Goal: Task Accomplishment & Management: Complete application form

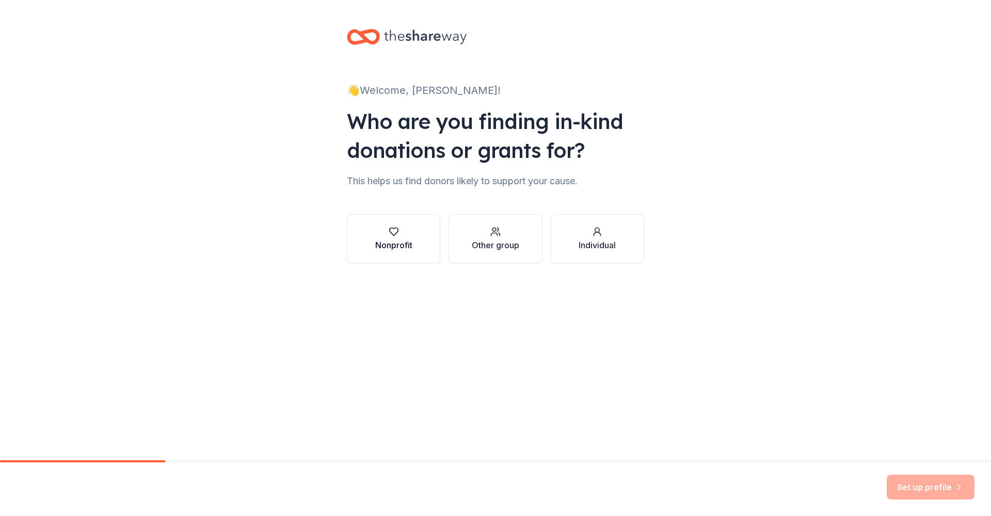
click at [396, 241] on div "Nonprofit" at bounding box center [393, 245] width 37 height 12
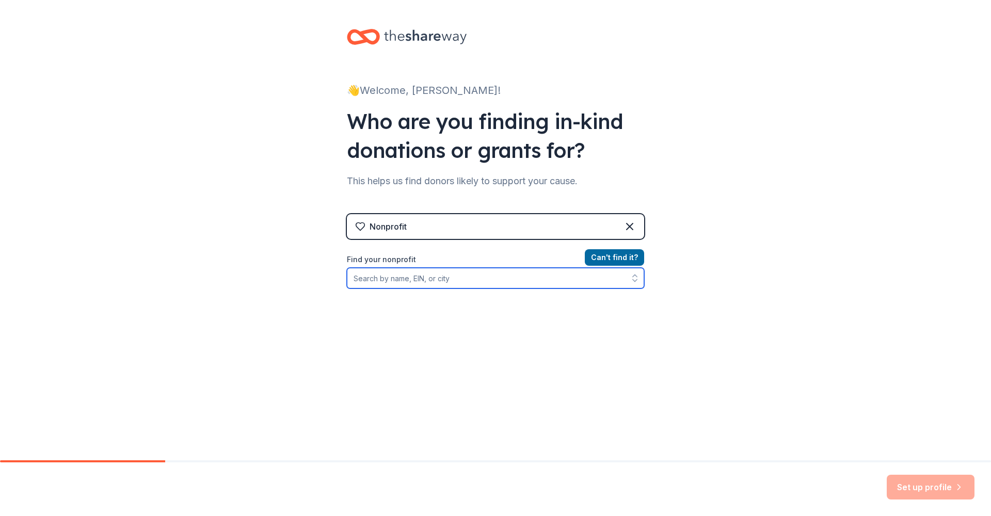
click at [392, 278] on input "Find your nonprofit" at bounding box center [495, 278] width 297 height 21
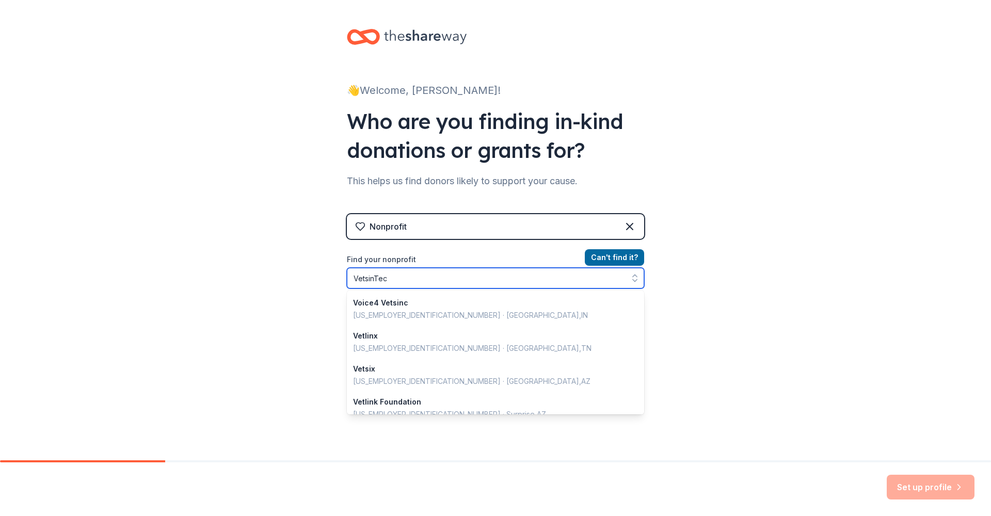
type input "VetsinTech"
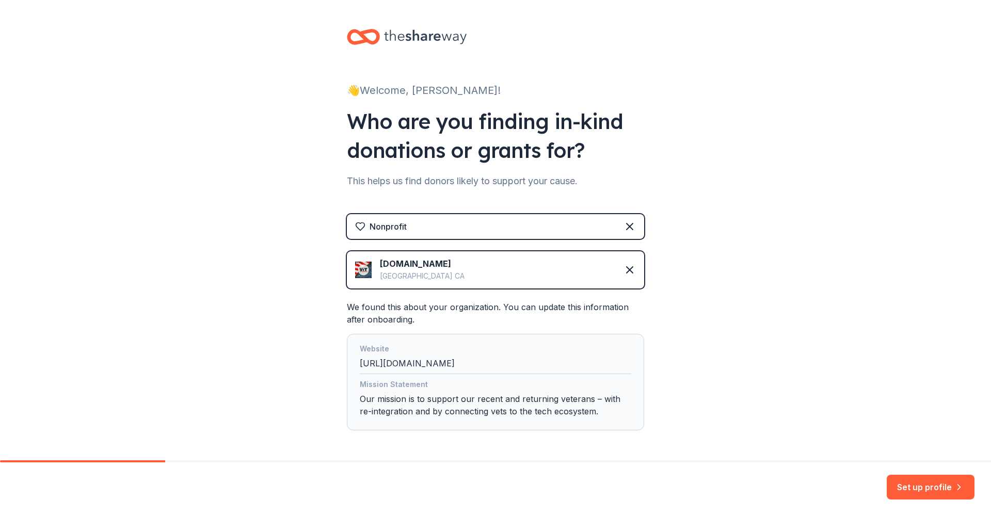
click at [363, 272] on img at bounding box center [363, 270] width 17 height 17
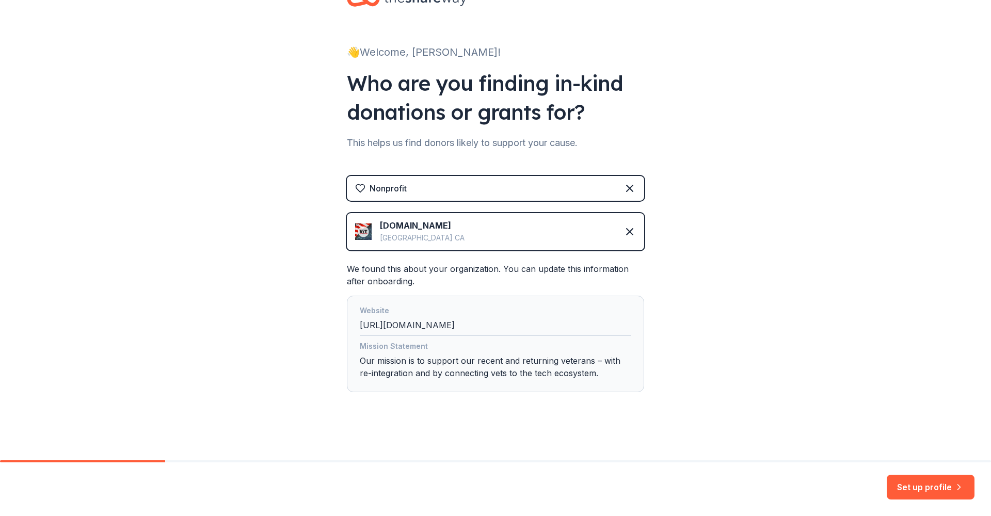
scroll to position [40, 0]
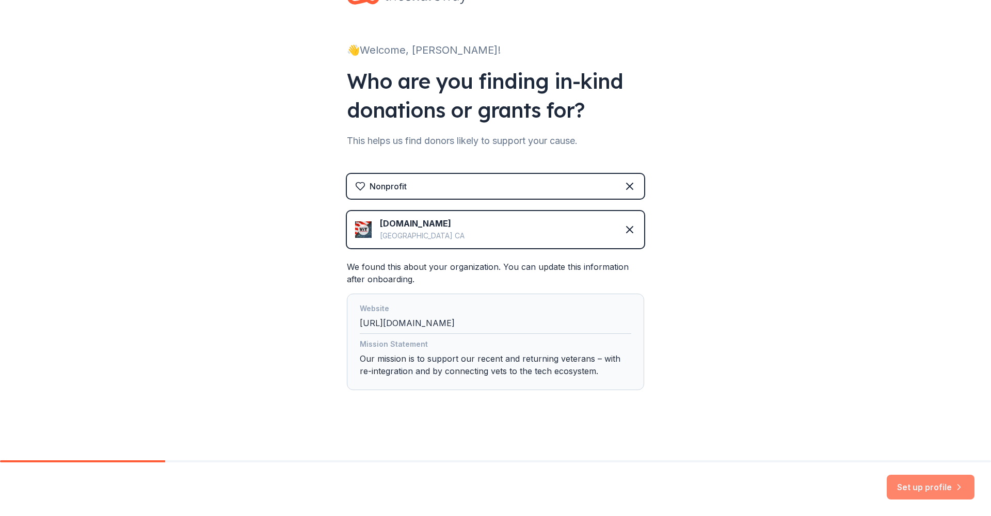
click at [934, 491] on button "Set up profile" at bounding box center [931, 487] width 88 height 25
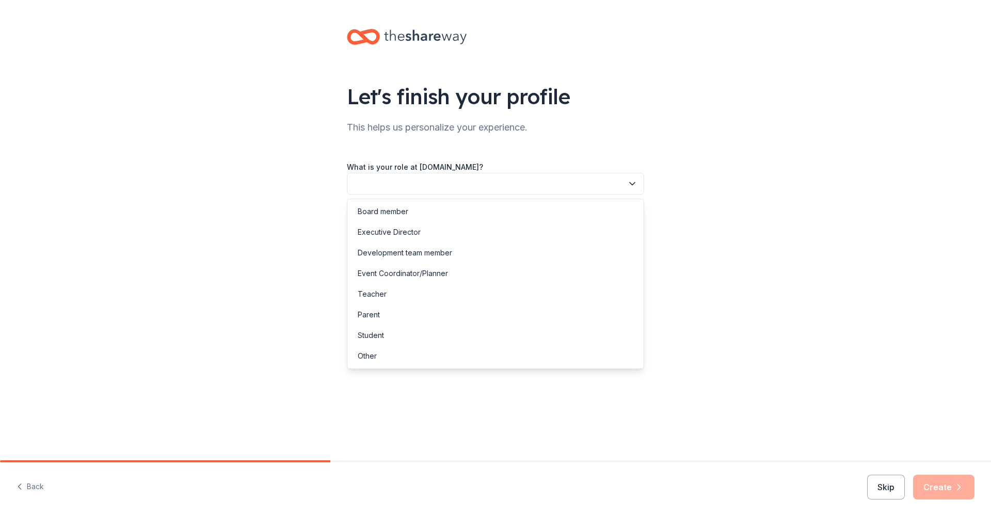
click at [467, 186] on button "button" at bounding box center [495, 184] width 297 height 22
click at [452, 272] on div "Event Coordinator/Planner" at bounding box center [495, 273] width 292 height 21
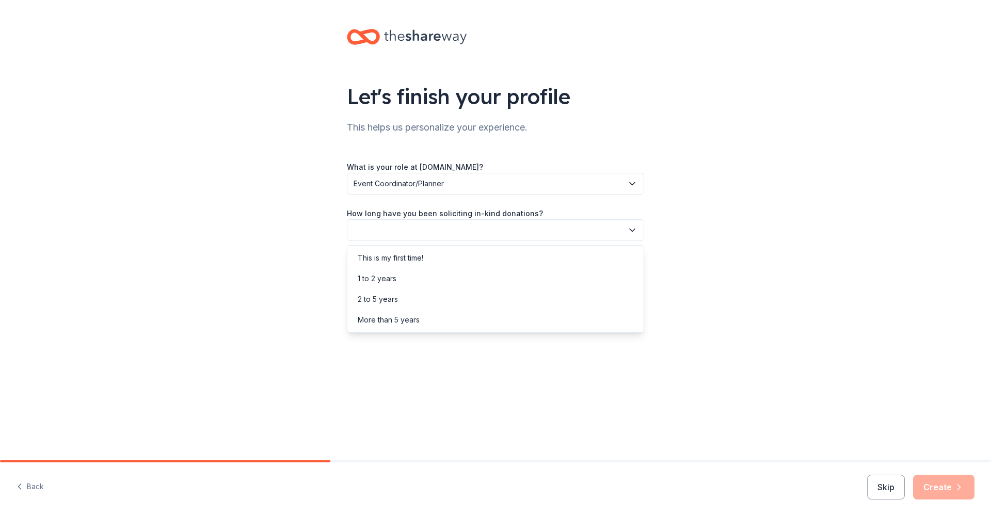
click at [447, 232] on button "button" at bounding box center [495, 230] width 297 height 22
click at [431, 277] on div "1 to 2 years" at bounding box center [495, 278] width 292 height 21
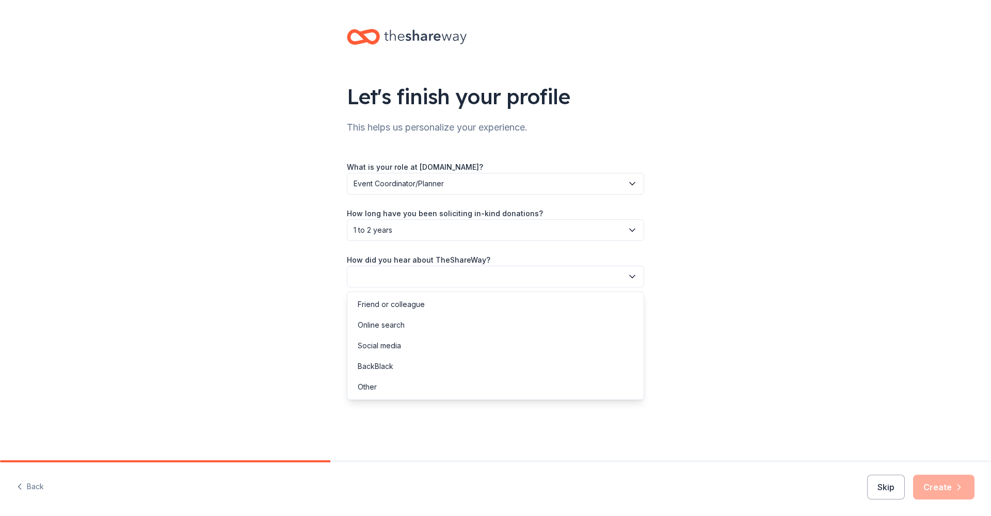
click at [432, 275] on button "button" at bounding box center [495, 277] width 297 height 22
click at [420, 322] on div "Online search" at bounding box center [495, 325] width 292 height 21
click at [952, 491] on button "Create" at bounding box center [943, 487] width 61 height 25
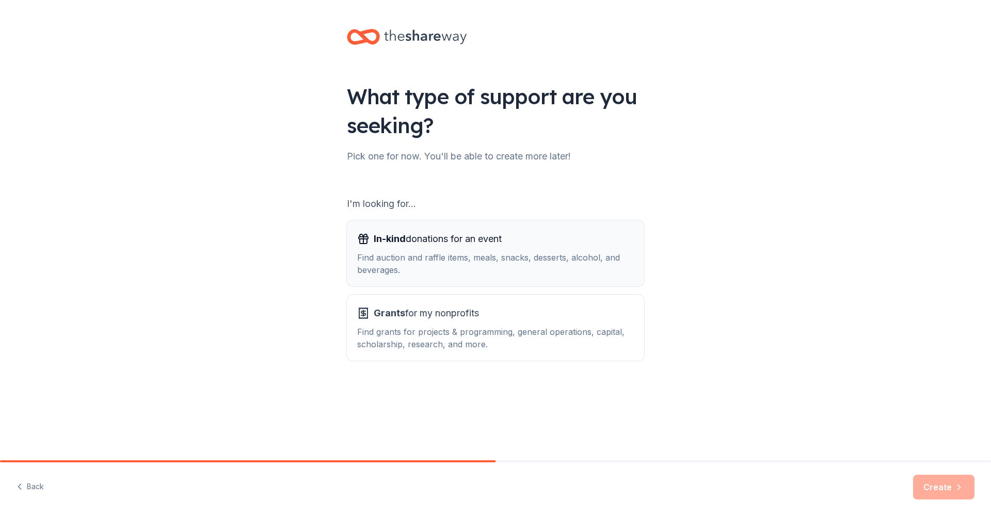
click at [486, 264] on div "Find auction and raffle items, meals, snacks, desserts, alcohol, and beverages." at bounding box center [495, 263] width 277 height 25
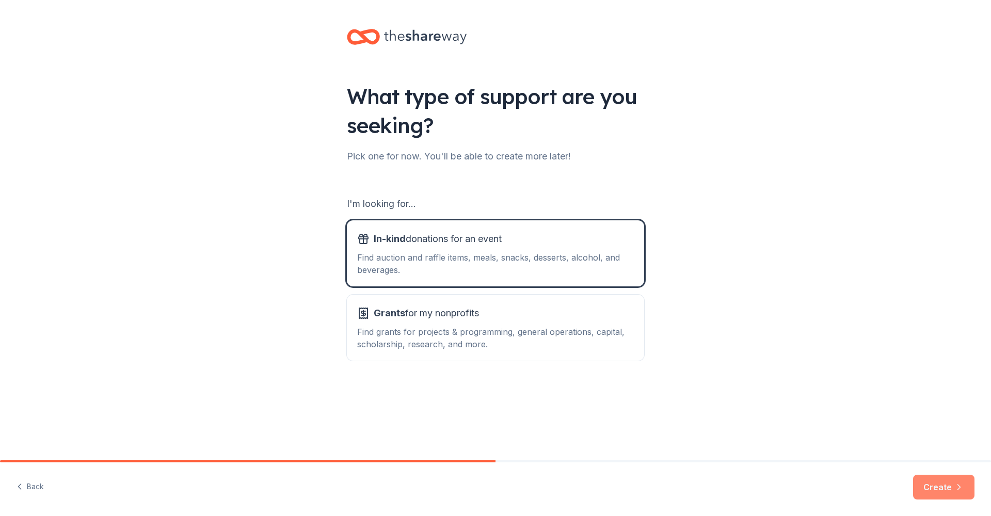
click at [944, 487] on button "Create" at bounding box center [943, 487] width 61 height 25
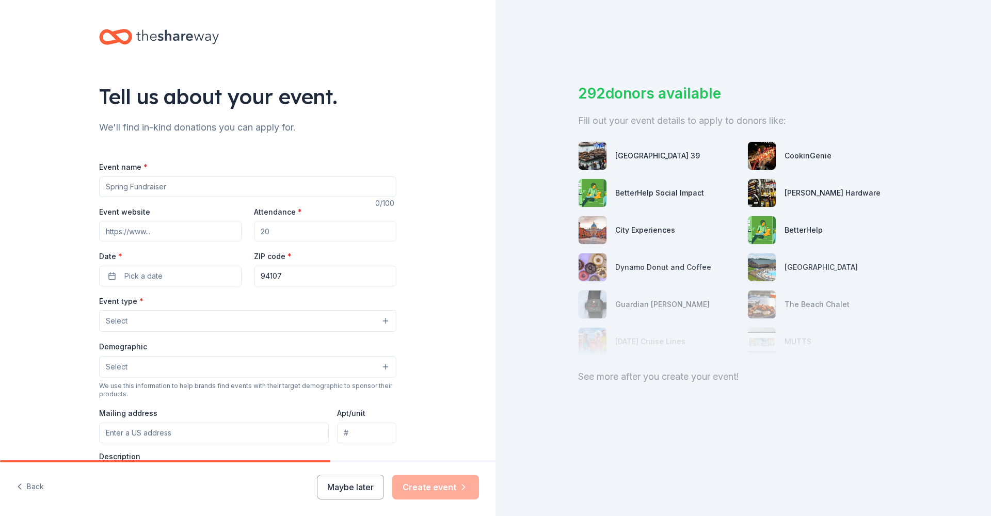
click at [221, 190] on input "Event name *" at bounding box center [247, 187] width 297 height 21
paste input "Vets 2.0 - Beyond the Transition"
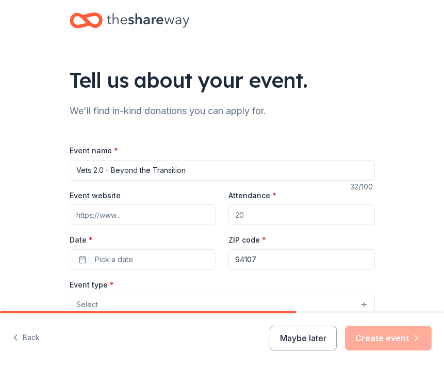
type input "Vets 2.0 - Beyond the Transition"
click at [87, 213] on input "Event website" at bounding box center [143, 214] width 147 height 21
paste input "https:/ /events.vetsintech.co/gala2025/"
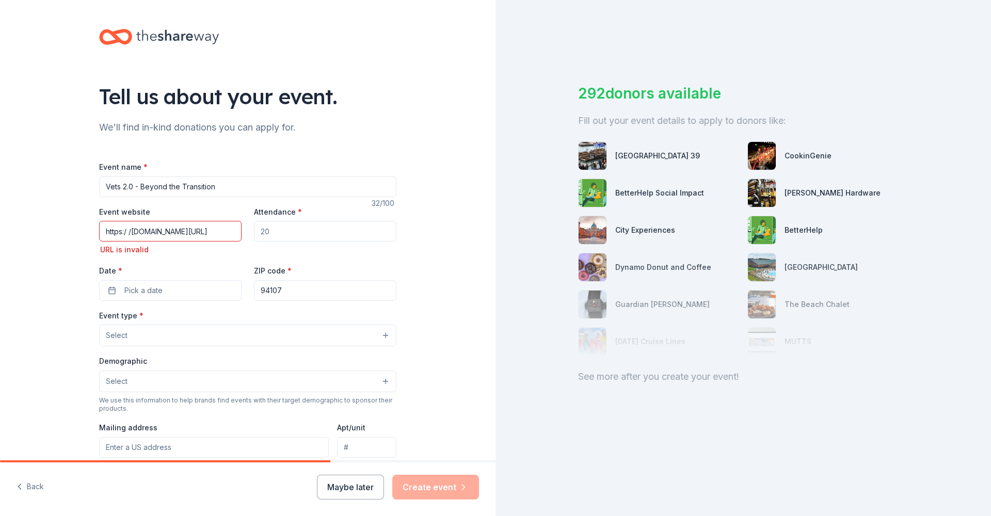
click at [280, 234] on input "Attendance *" at bounding box center [325, 231] width 142 height 21
click at [129, 230] on input "https:/ /events.vetsintech.co/gala2025/" at bounding box center [170, 231] width 142 height 21
type input "events.vetsintech.co/gala2025/"
drag, startPoint x: 213, startPoint y: 233, endPoint x: 80, endPoint y: 236, distance: 133.2
click at [83, 236] on div "Tell us about your event. We'll find in-kind donations you can apply for. Event…" at bounding box center [248, 351] width 330 height 702
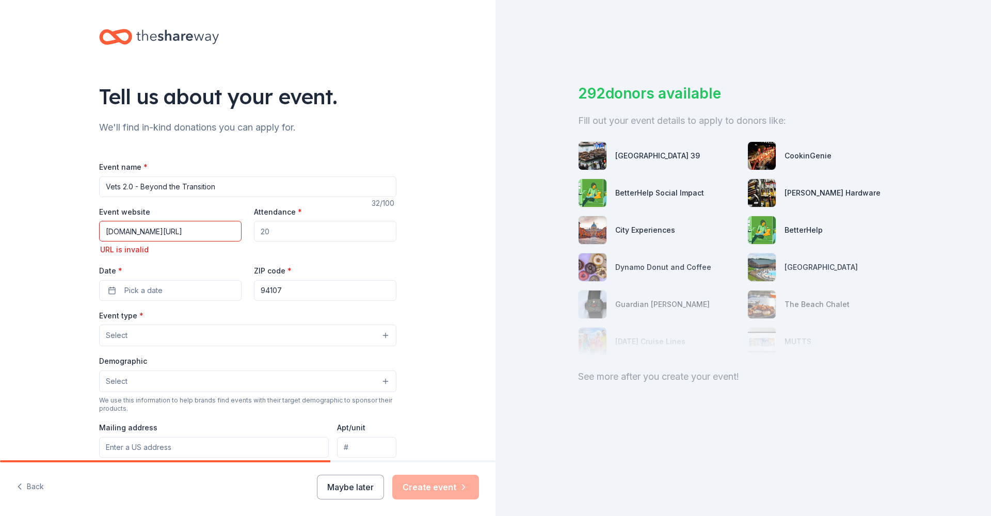
click at [128, 226] on input "events.vetsintech.co/gala2025/" at bounding box center [170, 231] width 142 height 21
click at [128, 230] on input "events.vetsintech.co/gala2025/" at bounding box center [170, 231] width 142 height 21
paste input "https://events.vetsintech.co/gala2025/"
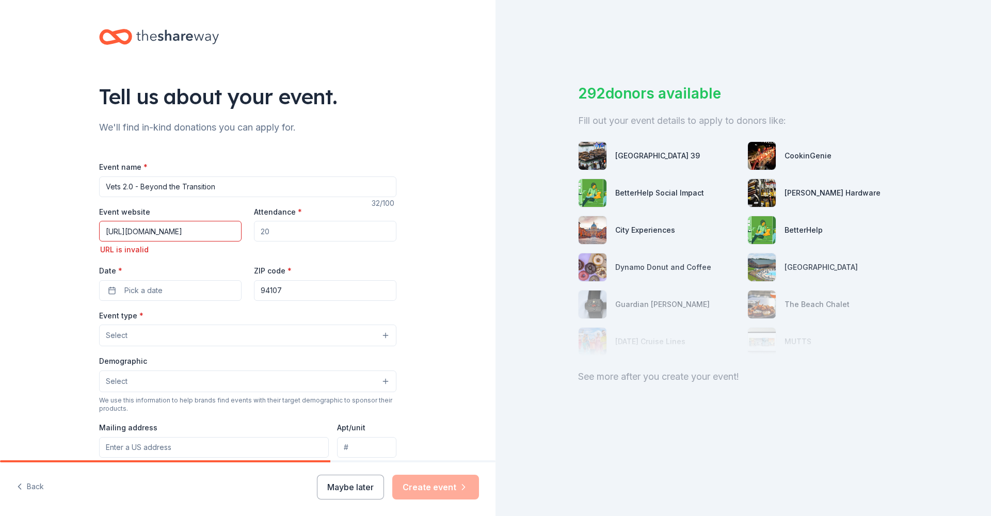
type input "https://events.vetsintech.co/gala2025/"
click at [280, 228] on input "Attendance *" at bounding box center [325, 231] width 142 height 21
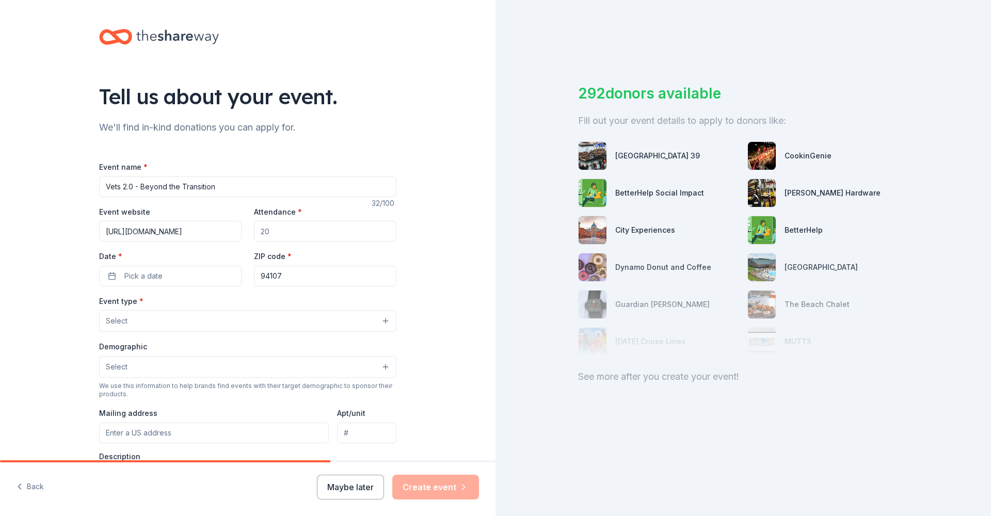
click at [277, 232] on input "Attendance *" at bounding box center [325, 231] width 142 height 21
type input "250"
click at [177, 271] on button "Pick a date" at bounding box center [170, 276] width 142 height 21
click at [224, 302] on button "Go to next month" at bounding box center [222, 302] width 14 height 14
click at [205, 364] on button "7" at bounding box center [204, 364] width 19 height 19
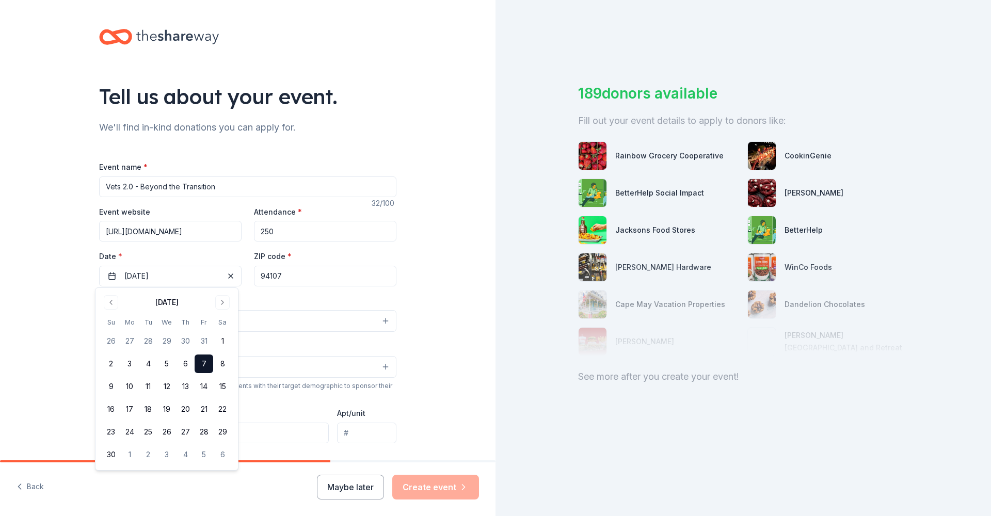
click at [289, 293] on div "Event name * Vets 2.0 - Beyond the Transition 32 /100 Event website https://eve…" at bounding box center [247, 399] width 297 height 477
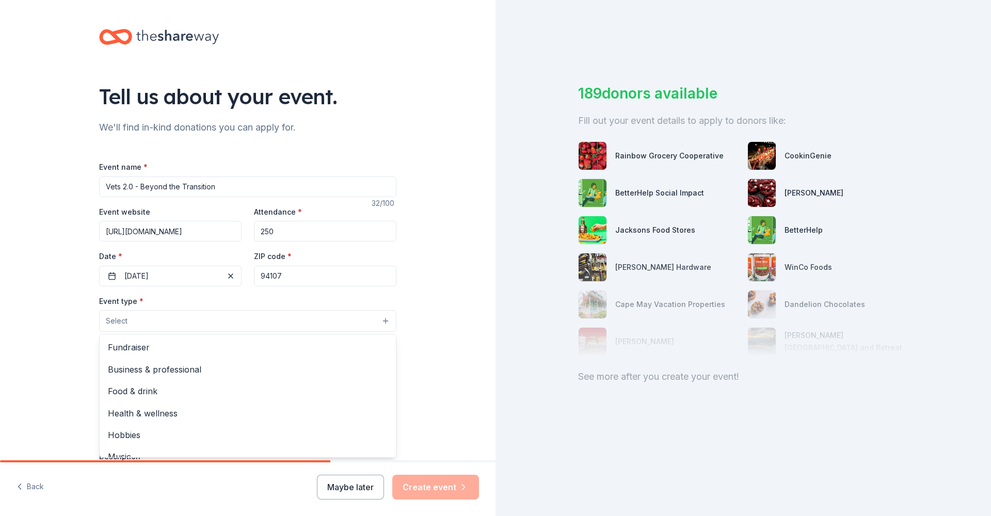
click at [242, 324] on button "Select" at bounding box center [247, 321] width 297 height 22
click at [216, 345] on span "Fundraiser" at bounding box center [248, 347] width 280 height 13
click at [68, 324] on div "Tell us about your event. We'll find in-kind donations you can apply for. Event…" at bounding box center [248, 344] width 496 height 688
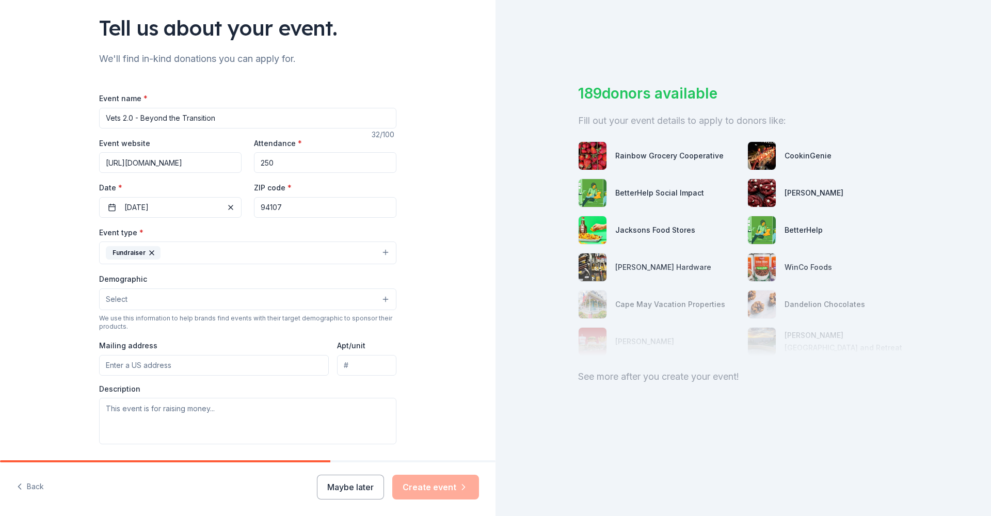
scroll to position [112, 0]
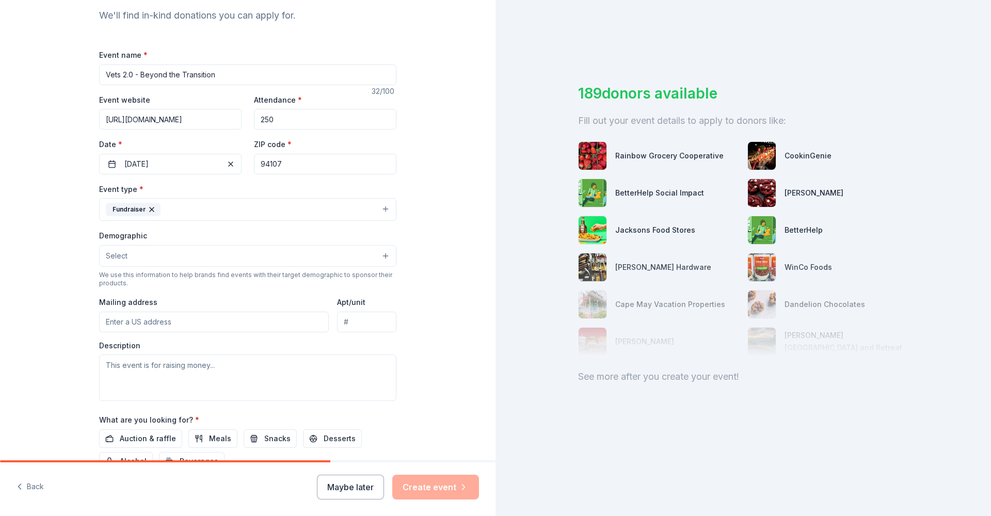
click at [149, 253] on button "Select" at bounding box center [247, 256] width 297 height 22
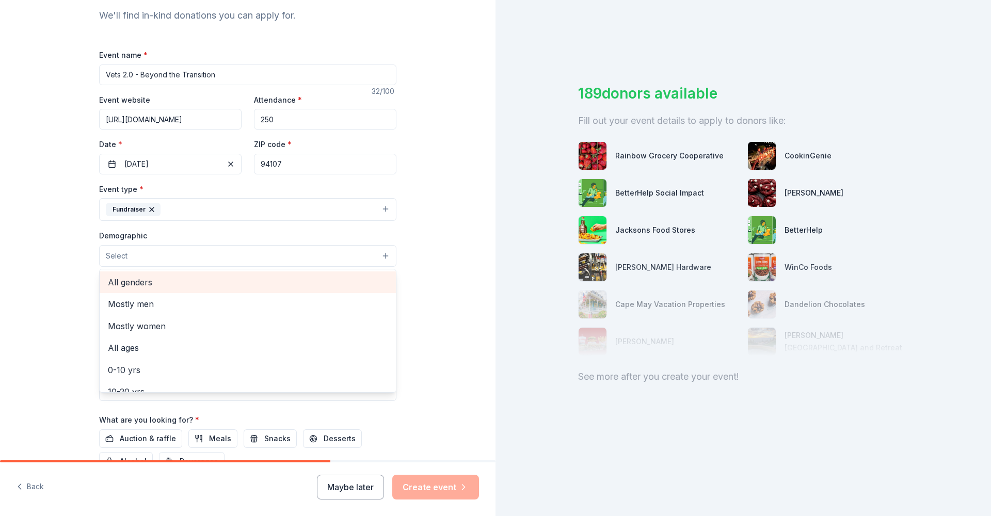
click at [146, 282] on span "All genders" at bounding box center [248, 282] width 280 height 13
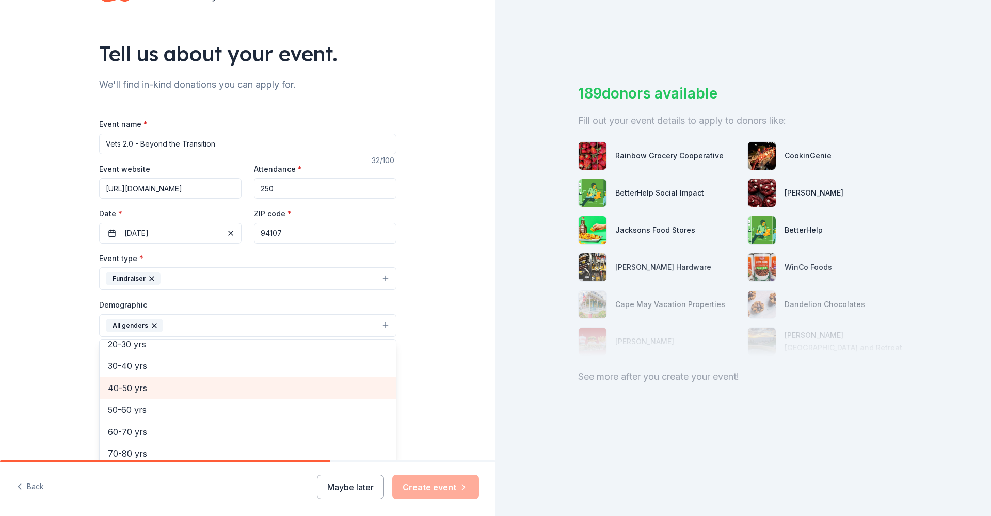
scroll to position [109, 0]
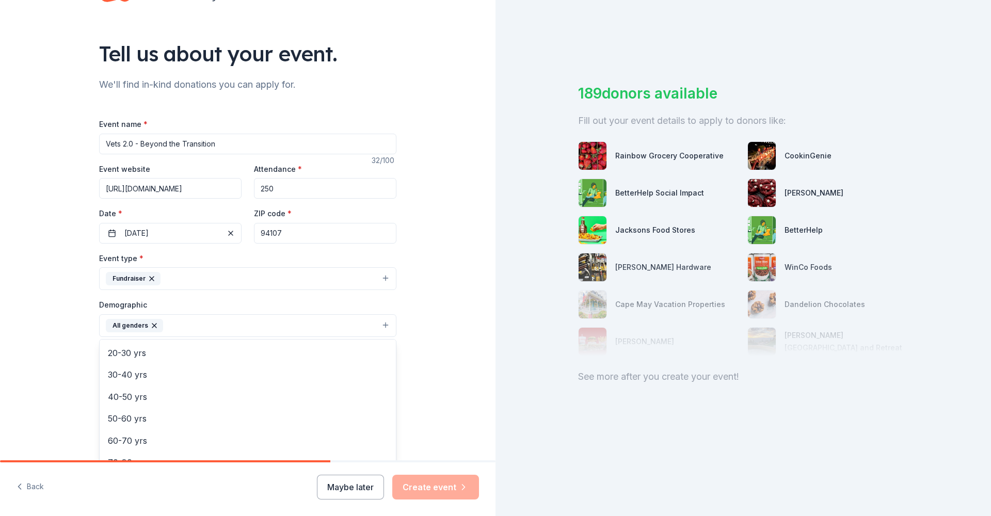
click at [60, 365] on div "Tell us about your event. We'll find in-kind donations you can apply for. Event…" at bounding box center [248, 301] width 496 height 689
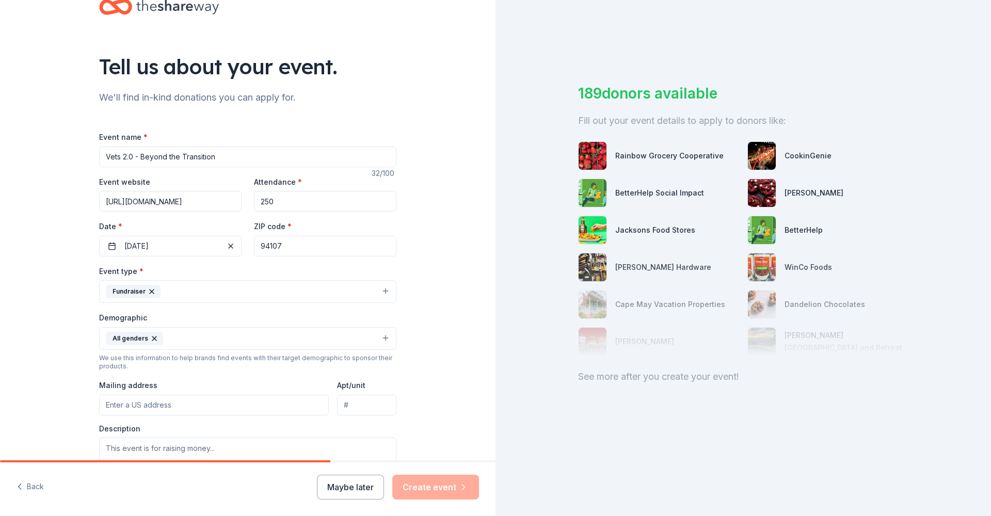
scroll to position [57, 0]
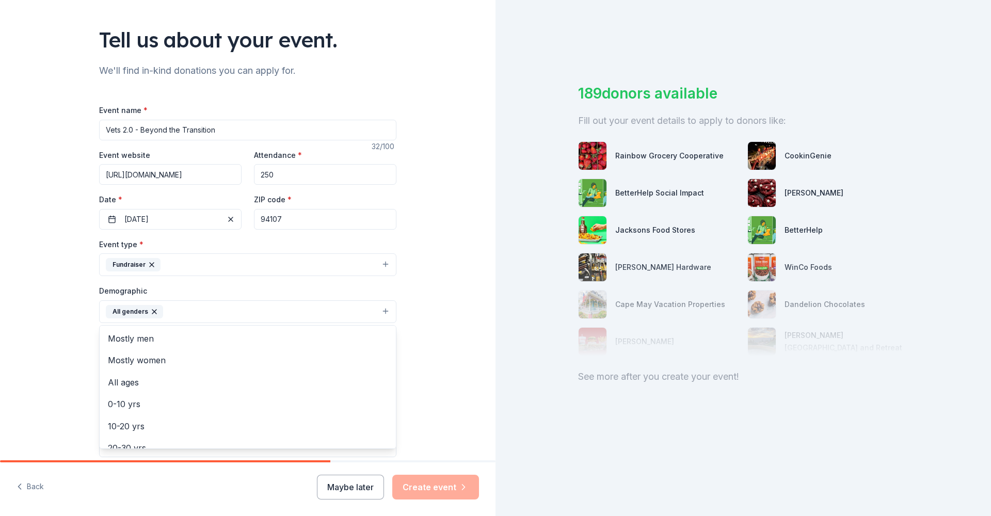
click at [188, 311] on button "All genders" at bounding box center [247, 311] width 297 height 23
click at [136, 379] on span "All ages" at bounding box center [248, 382] width 280 height 13
click at [72, 338] on div "Tell us about your event. We'll find in-kind donations you can apply for. Event…" at bounding box center [248, 287] width 496 height 689
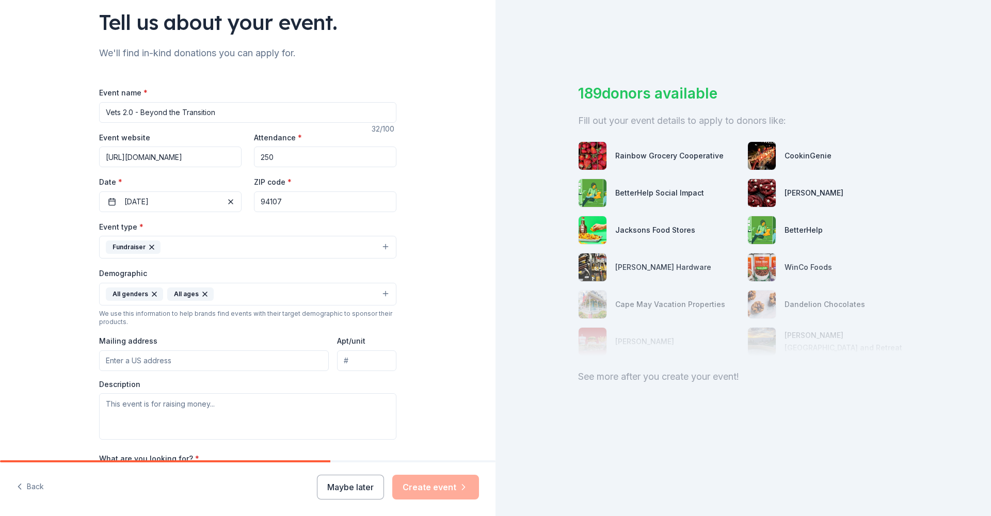
scroll to position [91, 0]
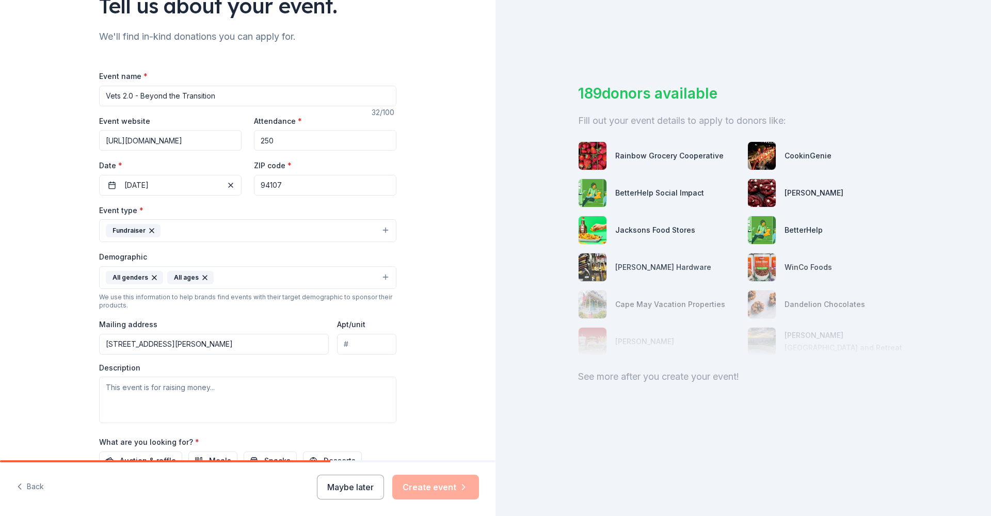
type input "378 Santana Row, San Jose, CA, 95128"
type input "316"
click at [62, 353] on div "Tell us about your event. We'll find in-kind donations you can apply for. Event…" at bounding box center [248, 253] width 496 height 689
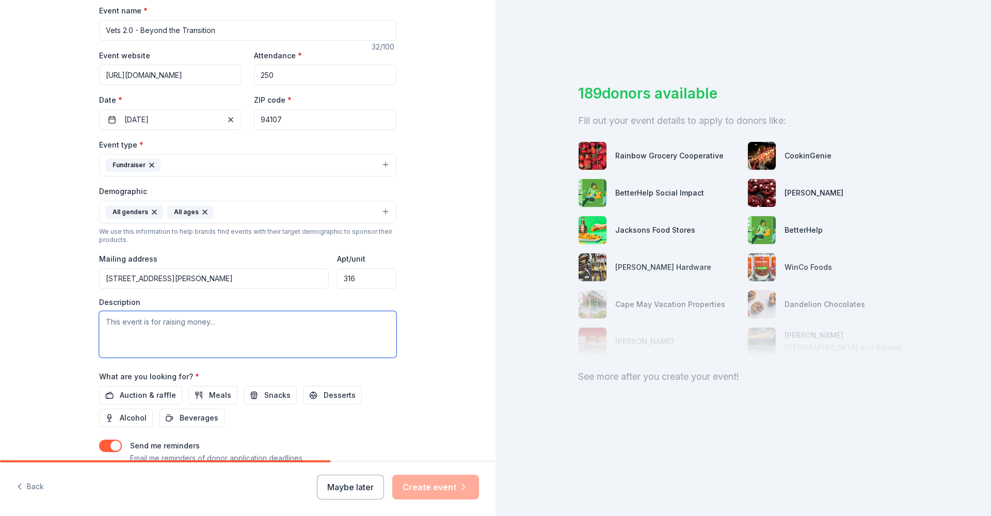
click at [173, 324] on textarea at bounding box center [247, 334] width 297 height 46
paste textarea "About Us: VetsinTech is dedicated to supporting our veterans and military spous…"
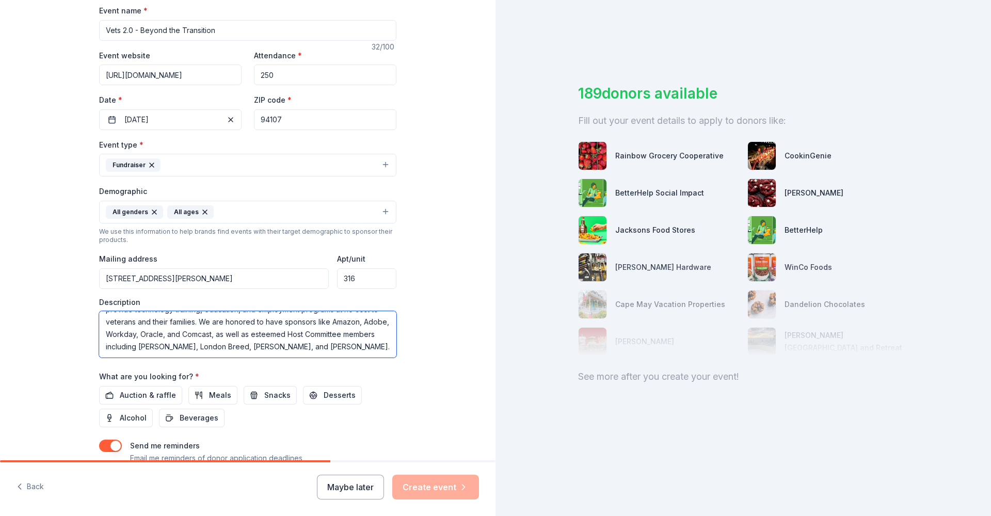
scroll to position [132, 0]
type textarea "About Us: VetsinTech is dedicated to supporting our veterans and military spous…"
click at [138, 393] on span "Auction & raffle" at bounding box center [148, 395] width 56 height 12
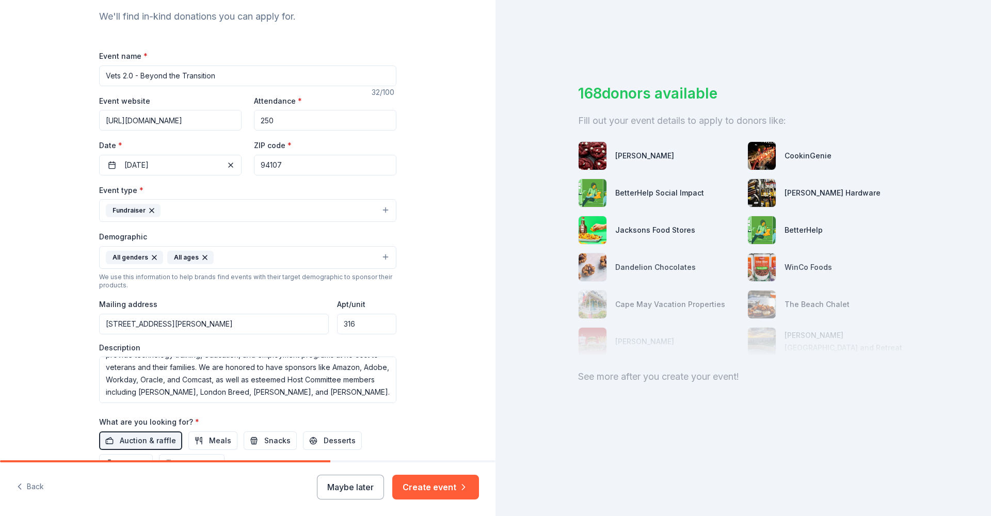
scroll to position [143, 0]
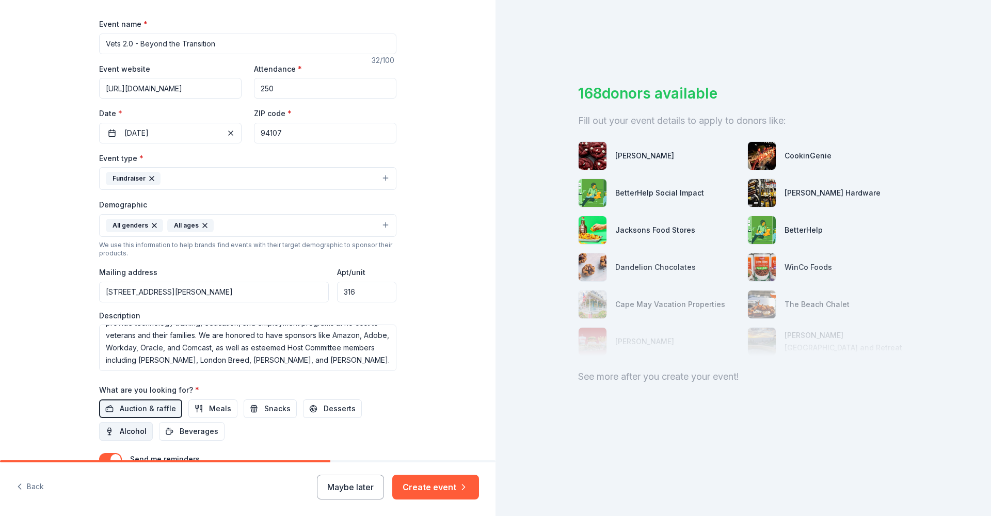
click at [120, 430] on span "Alcohol" at bounding box center [133, 431] width 27 height 12
click at [209, 407] on span "Meals" at bounding box center [220, 409] width 22 height 12
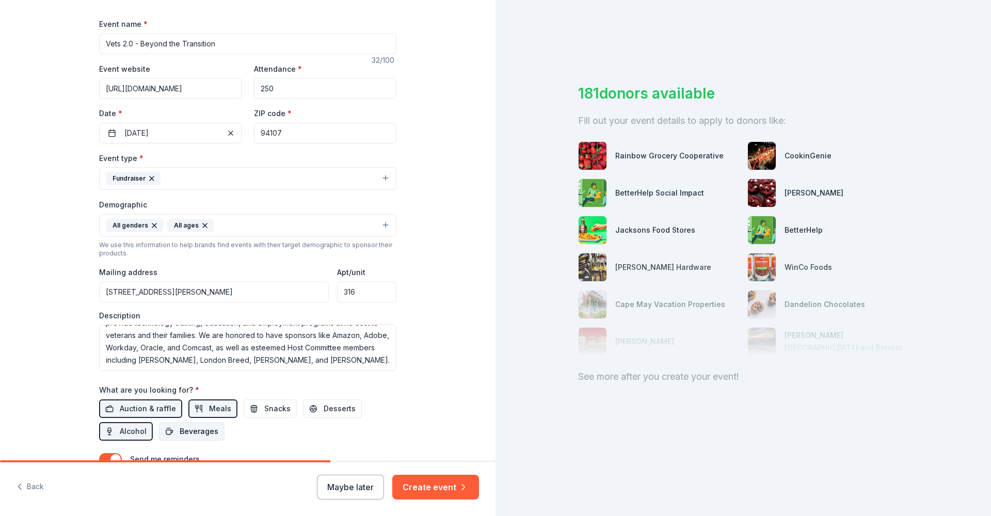
click at [198, 429] on span "Beverages" at bounding box center [199, 431] width 39 height 12
click at [254, 409] on button "Snacks" at bounding box center [270, 409] width 53 height 19
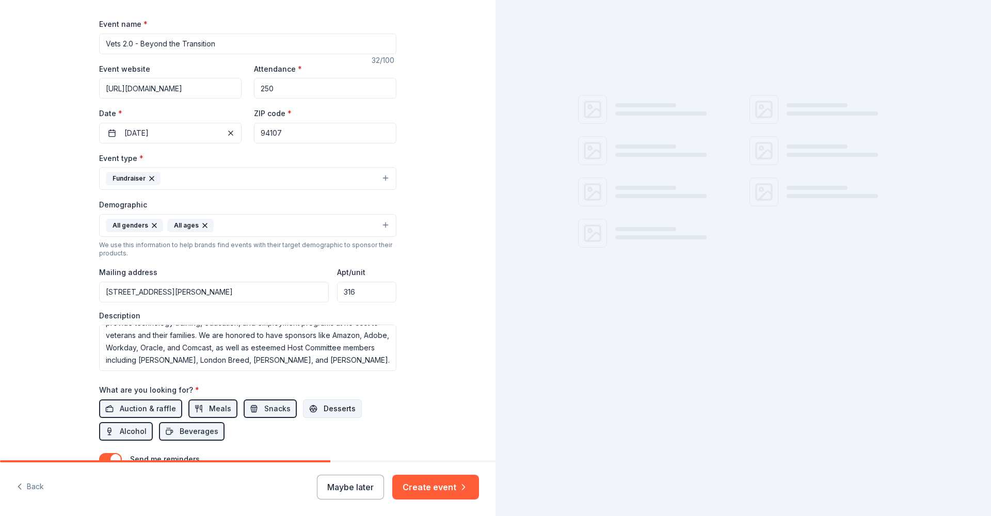
click at [312, 409] on button "Desserts" at bounding box center [332, 409] width 59 height 19
click at [394, 416] on div "Tell us about your event. We'll find in-kind donations you can apply for. Event…" at bounding box center [248, 201] width 330 height 689
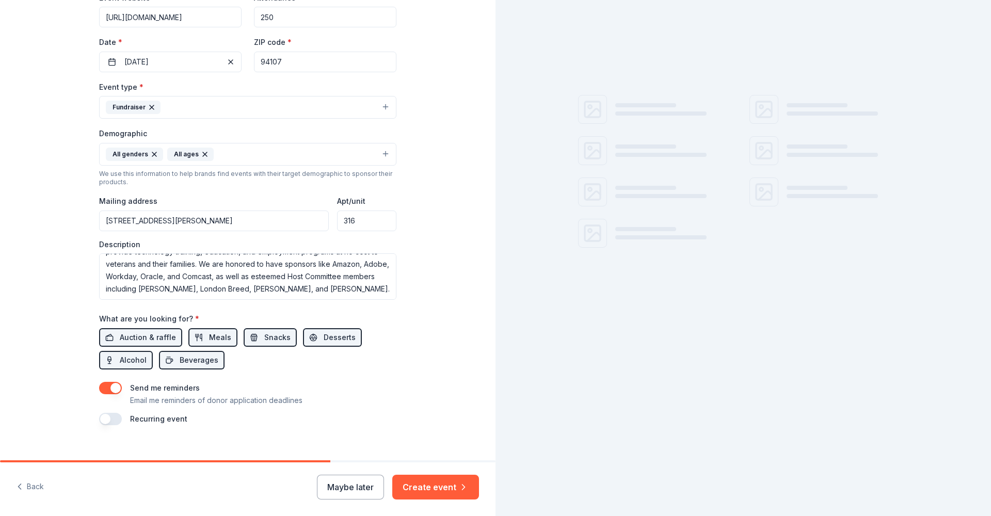
scroll to position [216, 0]
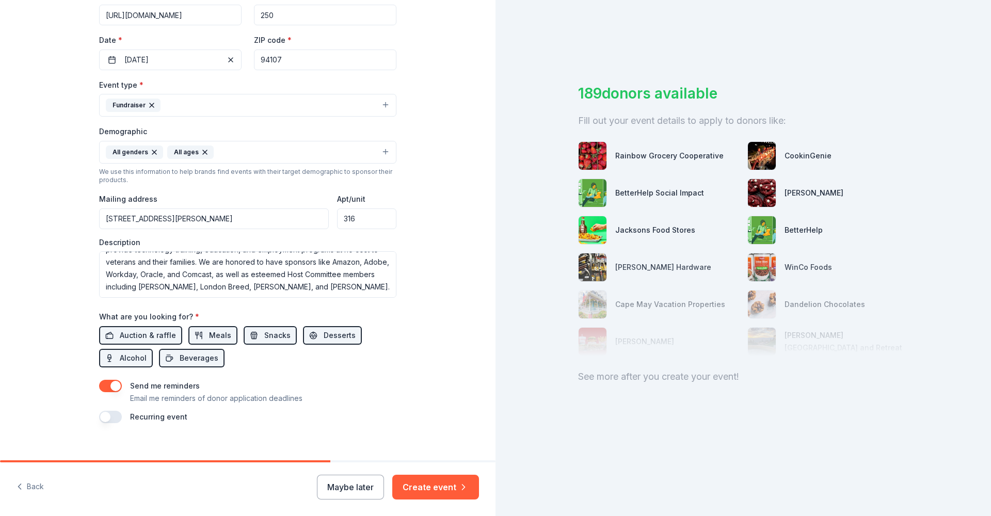
click at [111, 385] on button "button" at bounding box center [110, 386] width 23 height 12
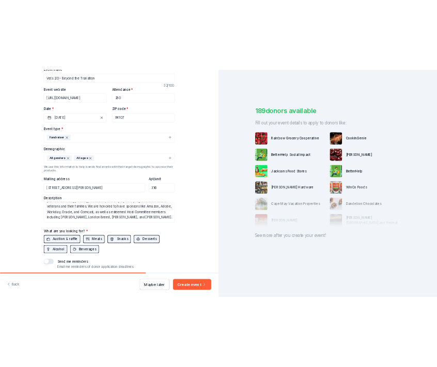
scroll to position [226, 0]
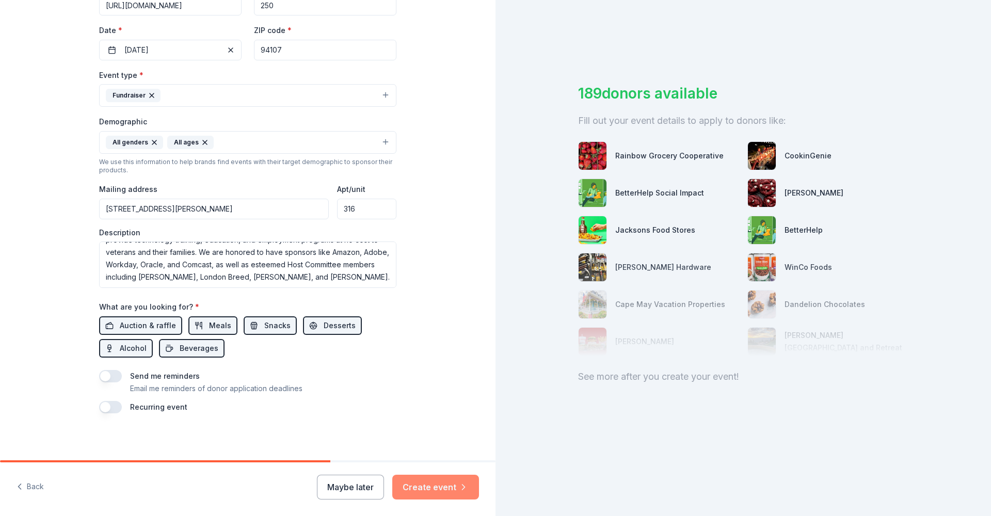
click at [432, 486] on button "Create event" at bounding box center [435, 487] width 87 height 25
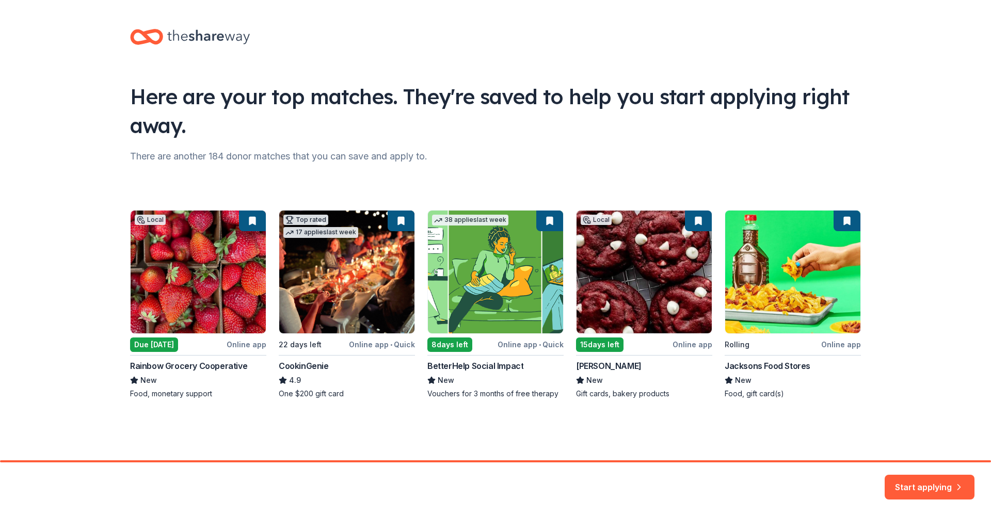
click at [336, 298] on div "Local Due tomorrow Online app Rainbow Grocery Cooperative New Food, monetary su…" at bounding box center [495, 304] width 731 height 189
click at [948, 485] on button "Start applying" at bounding box center [930, 481] width 90 height 25
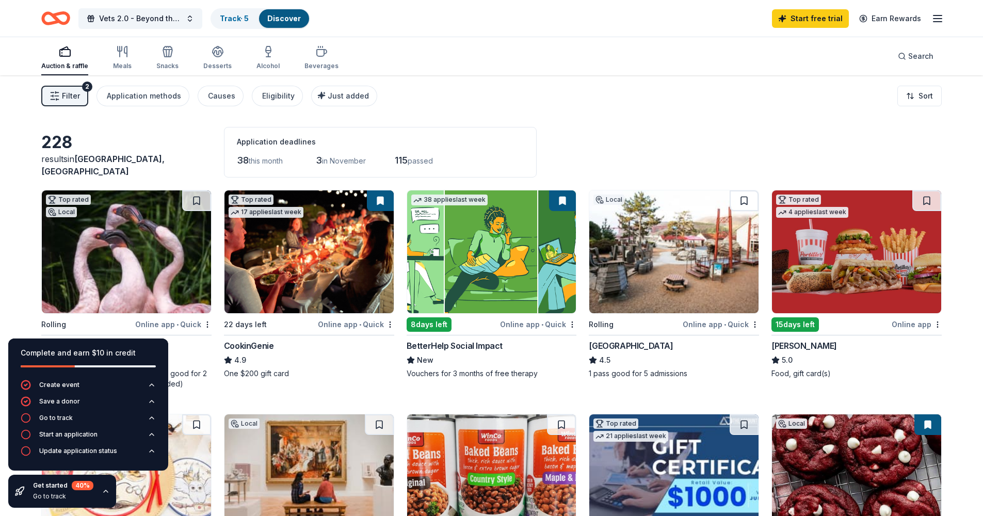
click at [601, 166] on div "228 results in San Francisco, CA Application deadlines 38 this month 3 in Novem…" at bounding box center [491, 152] width 901 height 51
click at [106, 492] on icon "button" at bounding box center [106, 491] width 4 height 2
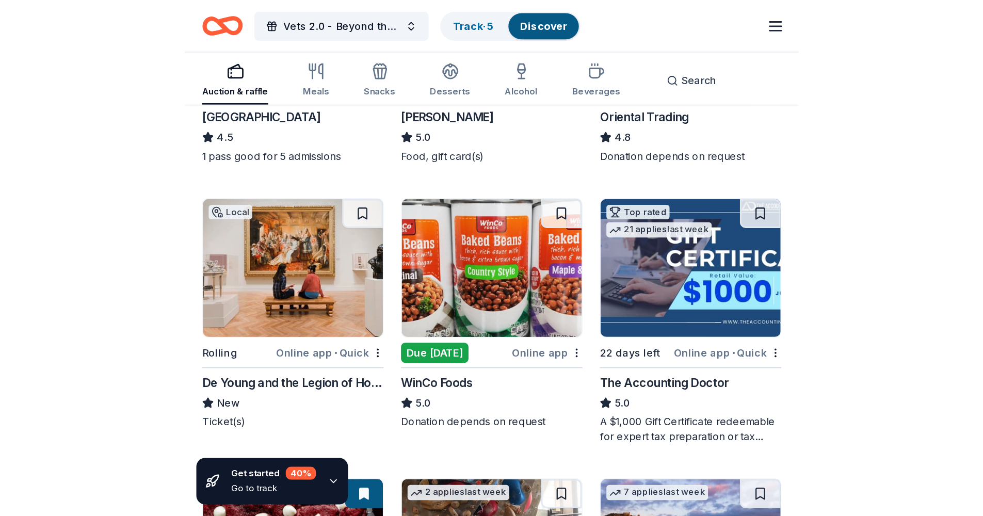
scroll to position [462, 0]
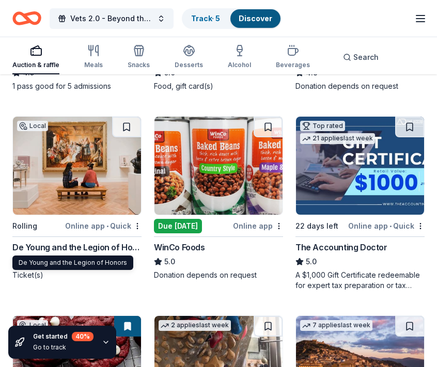
click at [52, 246] on div "De Young and the Legion of Honors" at bounding box center [76, 247] width 129 height 12
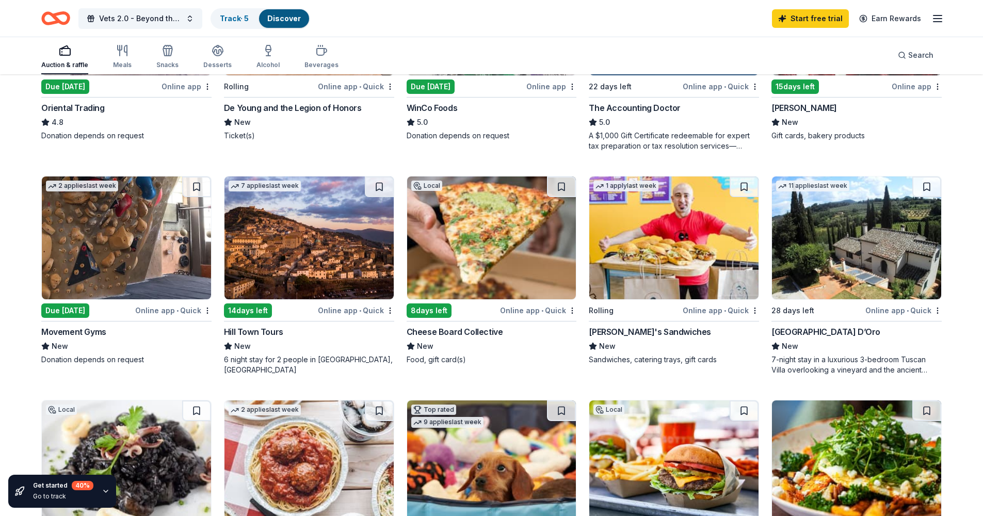
click at [672, 237] on img at bounding box center [674, 238] width 169 height 123
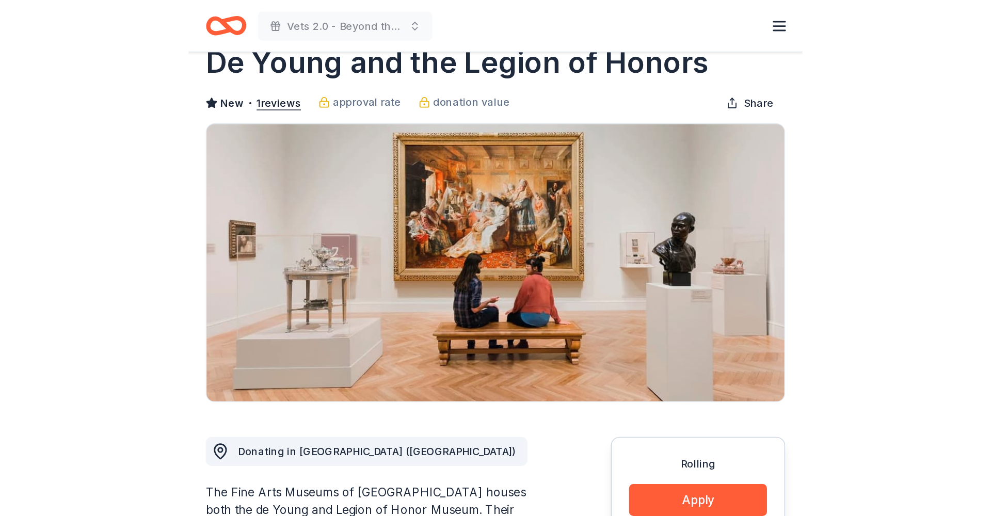
scroll to position [181, 0]
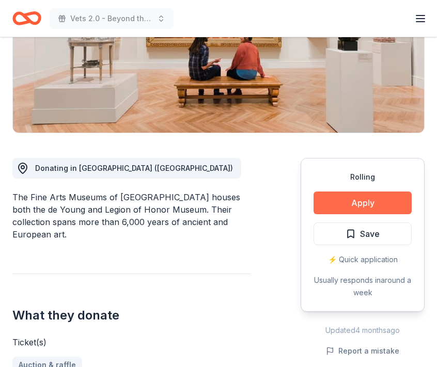
click at [361, 206] on button "Apply" at bounding box center [362, 203] width 98 height 23
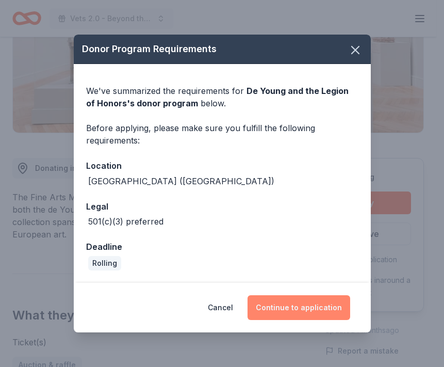
click at [310, 308] on button "Continue to application" at bounding box center [299, 307] width 103 height 25
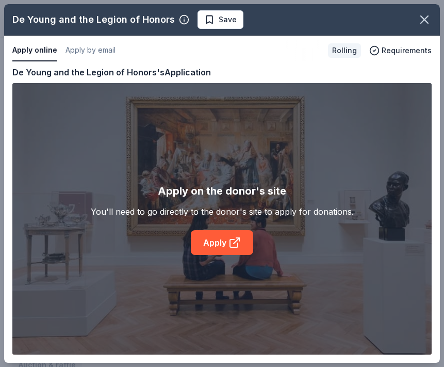
click at [226, 246] on div "De Young and the Legion of Honors Save Apply online Apply by email Rolling Requ…" at bounding box center [222, 183] width 436 height 359
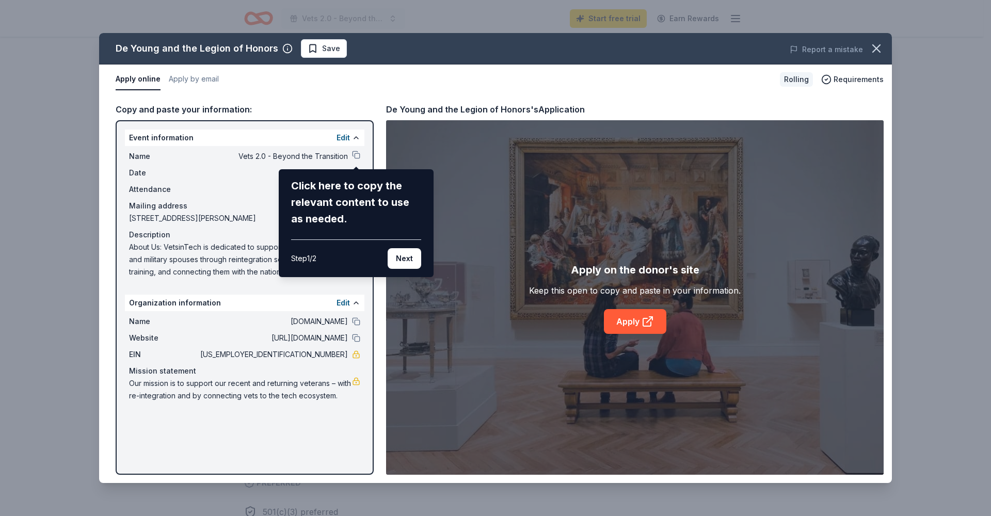
click at [336, 105] on div "De Young and the Legion of Honors Save Report a mistake Apply online Apply by e…" at bounding box center [495, 258] width 793 height 450
click at [323, 204] on div "Click here to copy the relevant content to use as needed." at bounding box center [356, 203] width 130 height 50
click at [357, 154] on div "De Young and the Legion of Honors Save Report a mistake Apply online Apply by e…" at bounding box center [495, 258] width 793 height 450
click at [356, 157] on div "De Young and the Legion of Honors Save Report a mistake Apply online Apply by e…" at bounding box center [495, 258] width 793 height 450
click at [436, 214] on div "De Young and the Legion of Honors Save Report a mistake Apply online Apply by e…" at bounding box center [495, 258] width 793 height 450
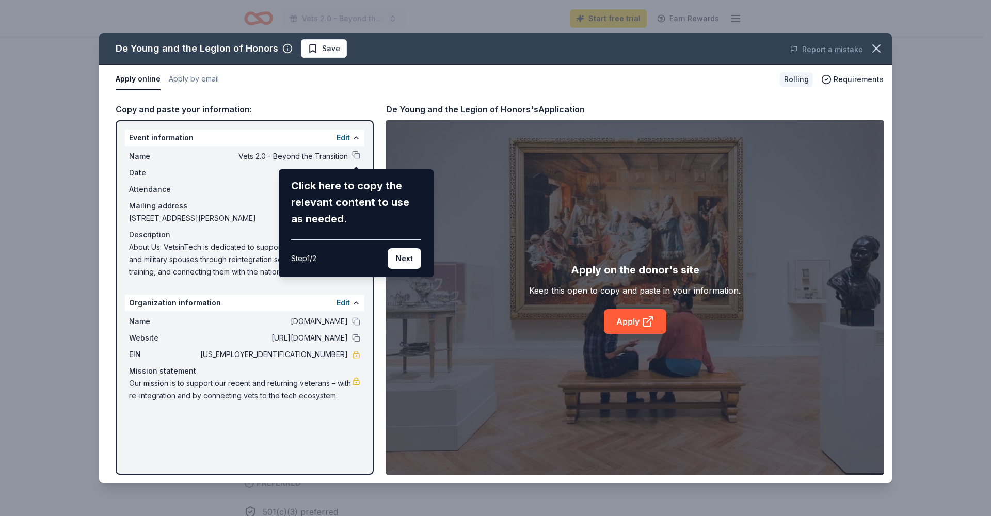
click at [436, 323] on div "De Young and the Legion of Honors Save Report a mistake Apply online Apply by e…" at bounding box center [495, 258] width 793 height 450
click at [193, 80] on div "De Young and the Legion of Honors Save Report a mistake Apply online Apply by e…" at bounding box center [495, 258] width 793 height 450
click at [316, 259] on div "Step 1 / 2" at bounding box center [303, 258] width 25 height 12
click at [436, 51] on icon "button" at bounding box center [876, 48] width 14 height 14
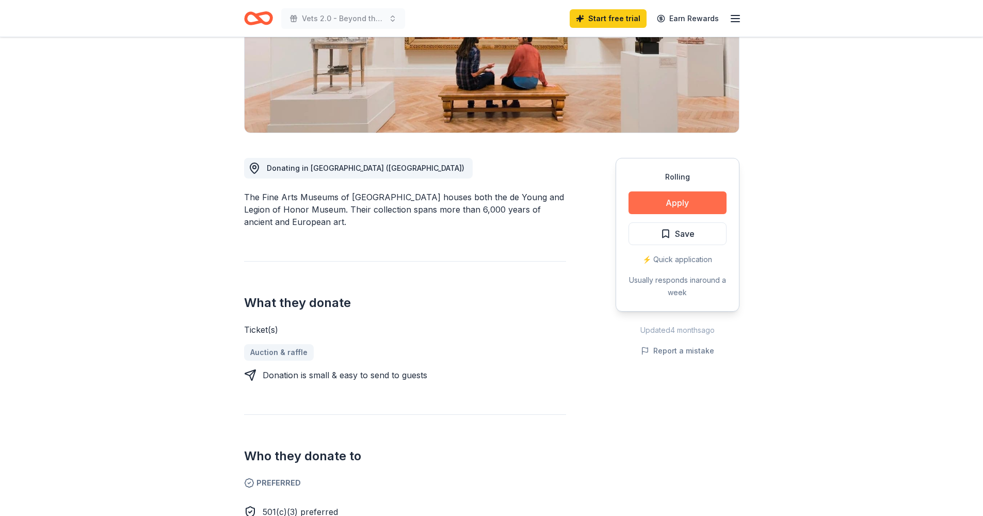
click at [436, 202] on button "Apply" at bounding box center [678, 203] width 98 height 23
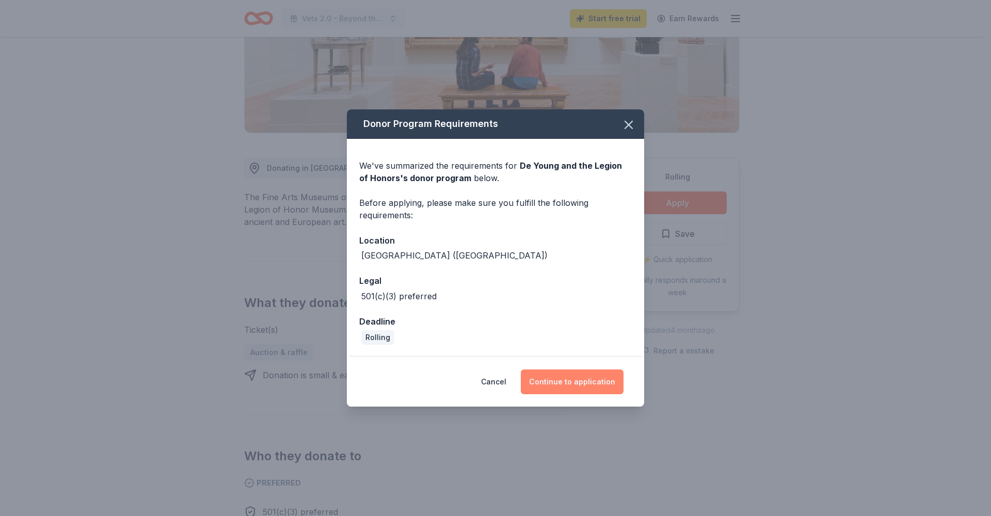
click at [436, 367] on button "Continue to application" at bounding box center [572, 382] width 103 height 25
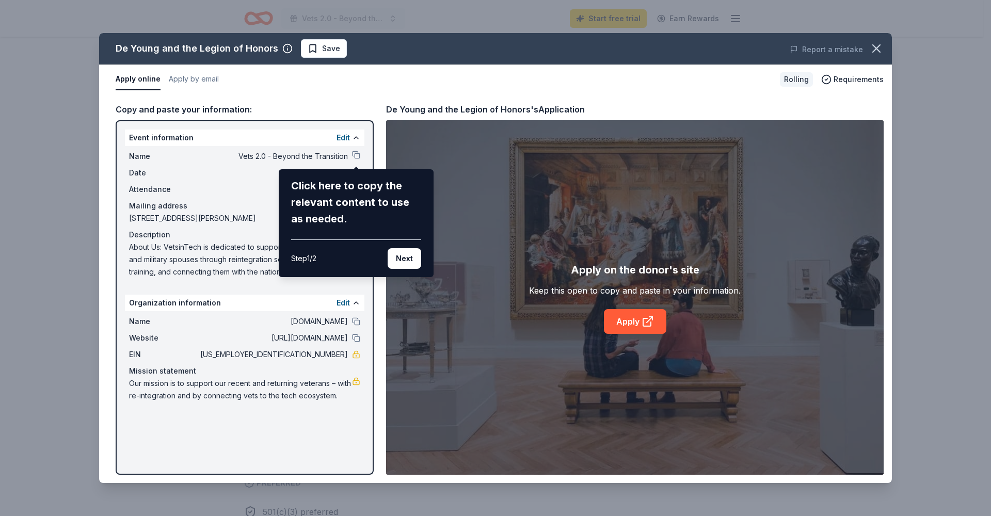
click at [356, 155] on div "De Young and the Legion of Honors Save Report a mistake Apply online Apply by e…" at bounding box center [495, 258] width 793 height 450
click at [321, 259] on div "Step 1 / 2 Next" at bounding box center [356, 254] width 130 height 29
click at [378, 222] on div "Click here to copy the relevant content to use as needed." at bounding box center [356, 203] width 130 height 50
click at [367, 227] on div "Click here to copy the relevant content to use as needed." at bounding box center [356, 203] width 130 height 50
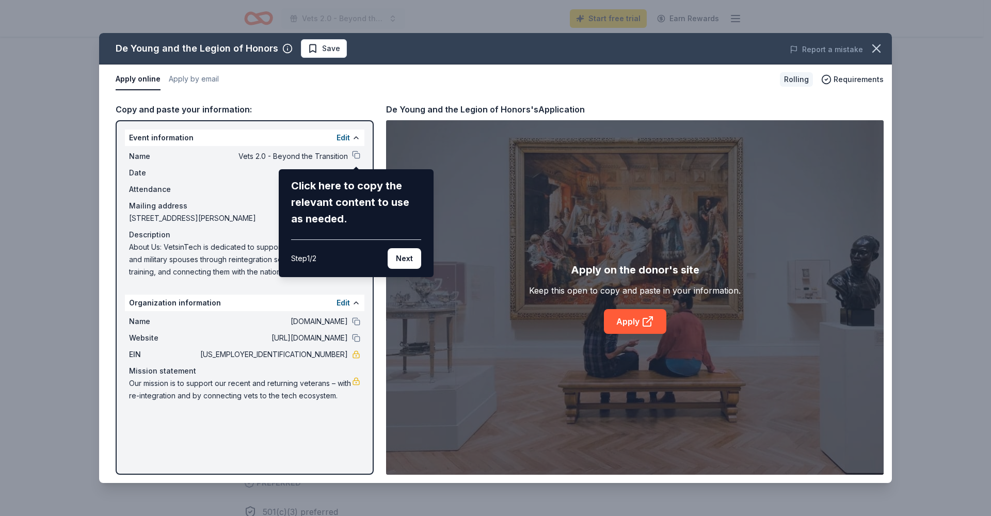
click at [367, 227] on div "Click here to copy the relevant content to use as needed." at bounding box center [356, 203] width 130 height 50
click at [436, 317] on div "De Young and the Legion of Honors Save Report a mistake Apply online Apply by e…" at bounding box center [495, 258] width 793 height 450
click at [436, 109] on div "De Young and the Legion of Honors Save Report a mistake Apply online Apply by e…" at bounding box center [495, 258] width 793 height 450
click at [436, 110] on div "De Young and the Legion of Honors Save Report a mistake Apply online Apply by e…" at bounding box center [495, 258] width 793 height 450
drag, startPoint x: 387, startPoint y: 108, endPoint x: 417, endPoint y: 110, distance: 29.5
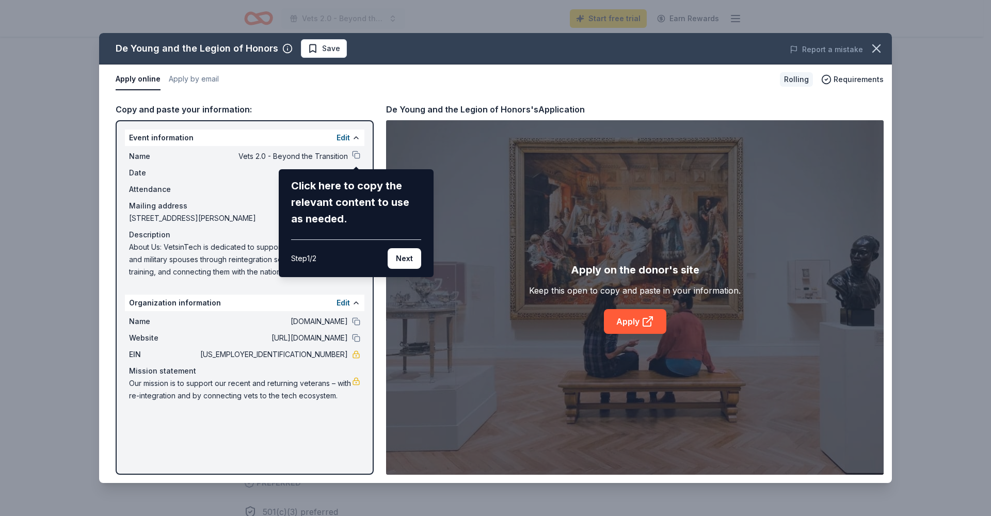
click at [424, 110] on div "De Young and the Legion of Honors Save Report a mistake Apply online Apply by e…" at bounding box center [495, 258] width 793 height 450
drag, startPoint x: 387, startPoint y: 108, endPoint x: 416, endPoint y: 110, distance: 28.9
click at [416, 110] on div "De Young and the Legion of Honors Save Report a mistake Apply online Apply by e…" at bounding box center [495, 258] width 793 height 450
drag, startPoint x: 385, startPoint y: 109, endPoint x: 417, endPoint y: 111, distance: 32.1
click at [416, 111] on div "De Young and the Legion of Honors Save Report a mistake Apply online Apply by e…" at bounding box center [495, 258] width 793 height 450
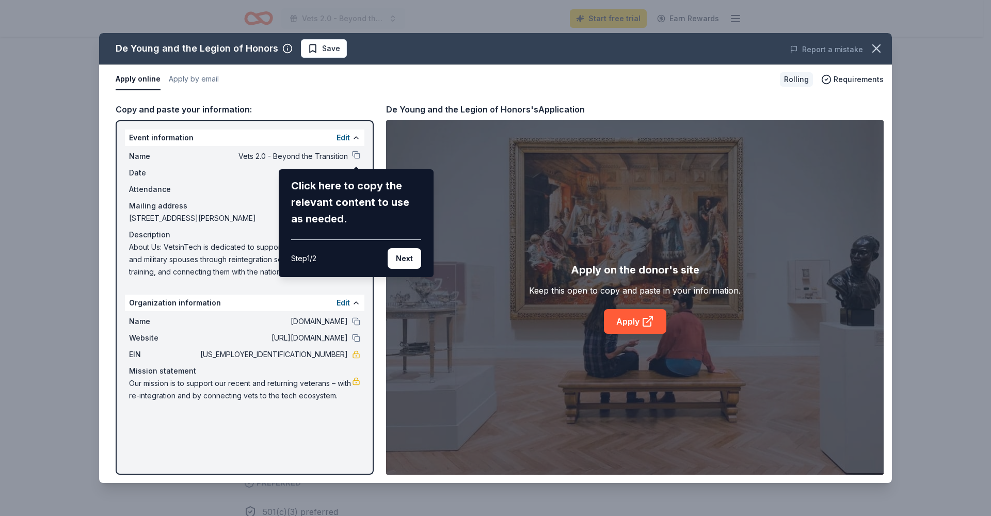
click at [436, 256] on div "De Young and the Legion of Honors Save Report a mistake Apply online Apply by e…" at bounding box center [495, 258] width 793 height 450
click at [436, 293] on div "De Young and the Legion of Honors Save Report a mistake Apply online Apply by e…" at bounding box center [495, 258] width 793 height 450
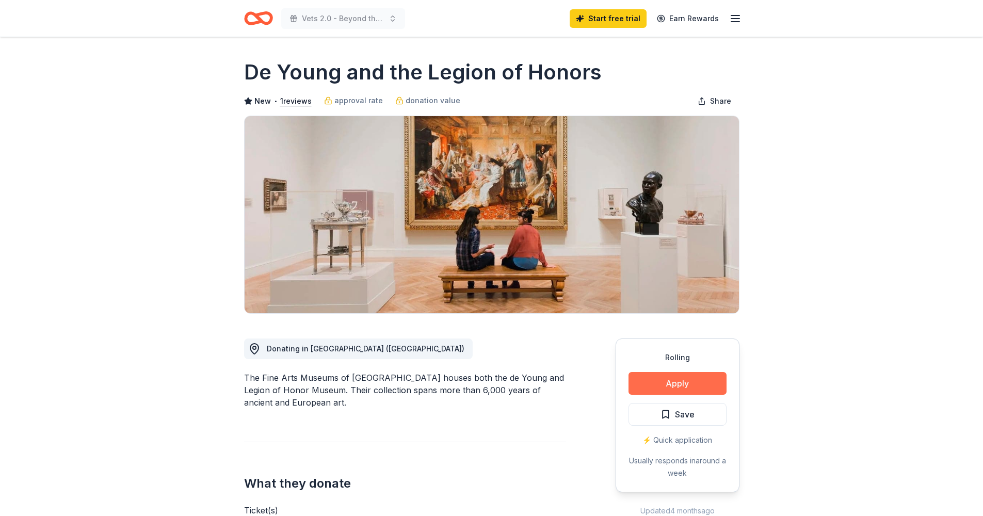
click at [687, 387] on button "Apply" at bounding box center [678, 383] width 98 height 23
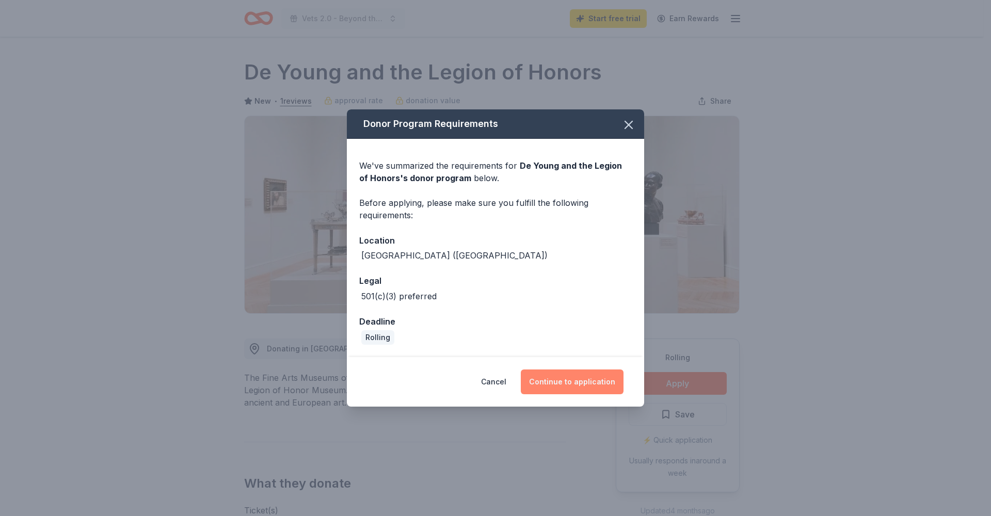
click at [592, 381] on button "Continue to application" at bounding box center [572, 382] width 103 height 25
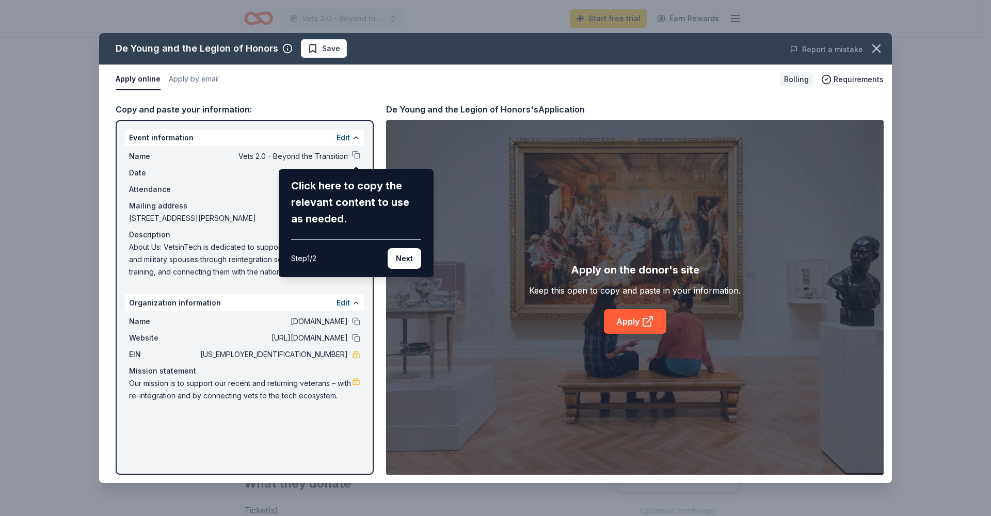
click at [651, 322] on div "De Young and the Legion of Honors Save Report a mistake Apply online Apply by e…" at bounding box center [495, 258] width 793 height 450
click at [643, 291] on div "De Young and the Legion of Honors Save Report a mistake Apply online Apply by e…" at bounding box center [495, 258] width 793 height 450
click at [632, 330] on div "De Young and the Legion of Honors Save Report a mistake Apply online Apply by e…" at bounding box center [495, 258] width 793 height 450
click at [620, 327] on div "De Young and the Legion of Honors Save Report a mistake Apply online Apply by e…" at bounding box center [495, 258] width 793 height 450
click at [644, 327] on div "De Young and the Legion of Honors Save Report a mistake Apply online Apply by e…" at bounding box center [495, 258] width 793 height 450
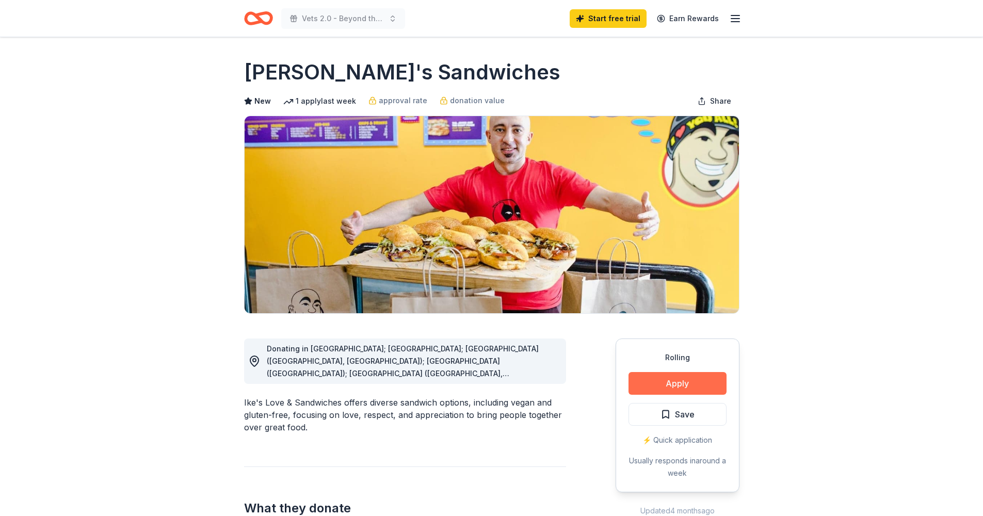
click at [679, 380] on button "Apply" at bounding box center [678, 383] width 98 height 23
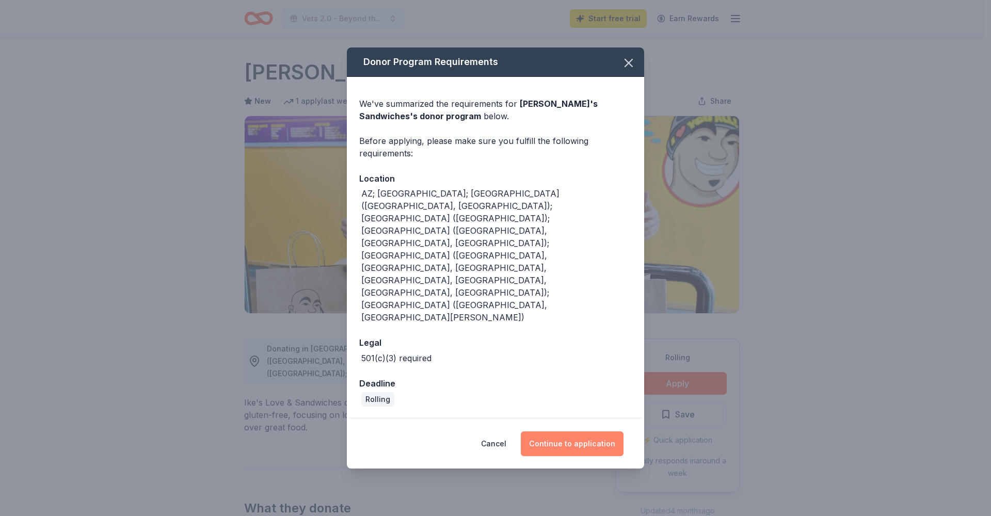
click at [595, 432] on button "Continue to application" at bounding box center [572, 444] width 103 height 25
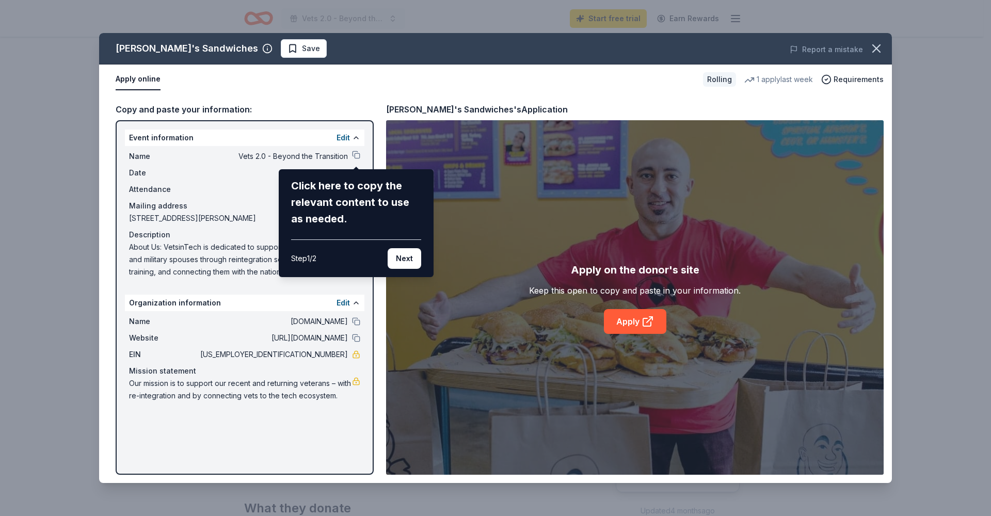
click at [649, 324] on div "Ike's Sandwiches Save Report a mistake Apply online Rolling 1 apply last week R…" at bounding box center [495, 258] width 793 height 450
click at [356, 302] on div "Ike's Sandwiches Save Report a mistake Apply online Rolling 1 apply last week R…" at bounding box center [495, 258] width 793 height 450
click at [340, 232] on div "Click here to copy the relevant content to use as needed. Step 1 / 2 Next" at bounding box center [356, 223] width 130 height 91
click at [328, 256] on div "Step 1 / 2 Next" at bounding box center [356, 254] width 130 height 29
click at [328, 260] on div "Step 1 / 2 Next" at bounding box center [356, 254] width 130 height 29
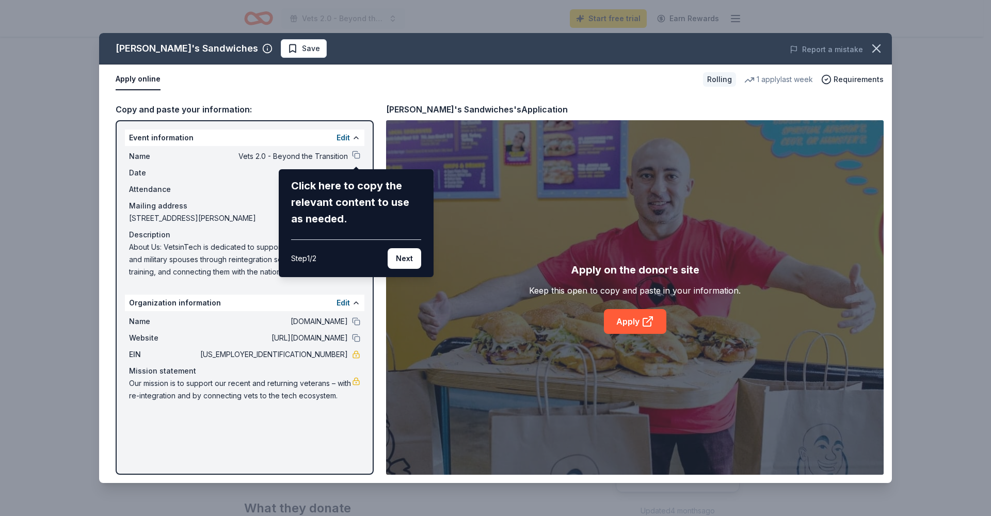
click at [358, 261] on div "Step 1 / 2 Next" at bounding box center [356, 254] width 130 height 29
click at [368, 263] on div "Step 1 / 2 Next" at bounding box center [356, 254] width 130 height 29
click at [650, 327] on div "Ike's Sandwiches Save Report a mistake Apply online Rolling 1 apply last week R…" at bounding box center [495, 258] width 793 height 450
click at [650, 323] on div "Ike's Sandwiches Save Report a mistake Apply online Rolling 1 apply last week R…" at bounding box center [495, 258] width 793 height 450
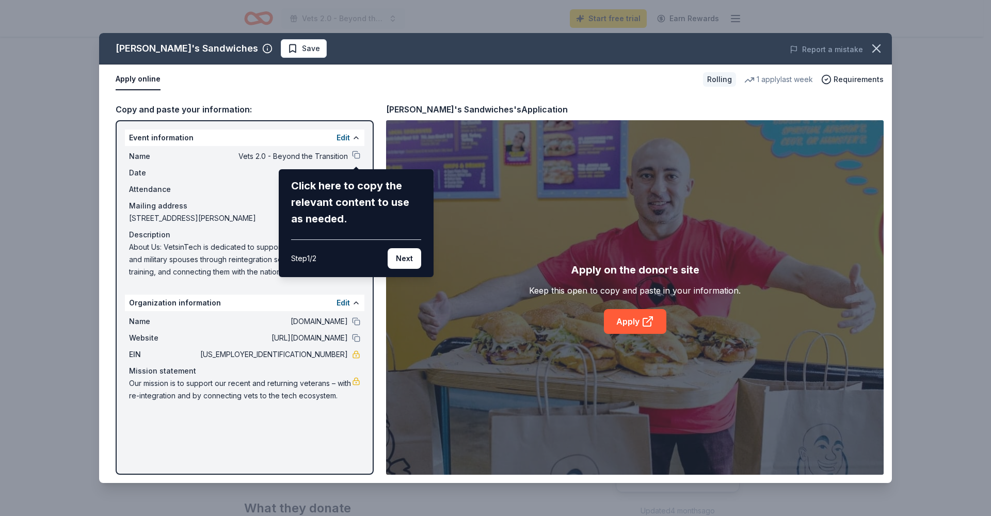
click at [834, 78] on div "Ike's Sandwiches Save Report a mistake Apply online Rolling 1 apply last week R…" at bounding box center [495, 258] width 793 height 450
click at [830, 79] on div "Ike's Sandwiches Save Report a mistake Apply online Rolling 1 apply last week R…" at bounding box center [495, 258] width 793 height 450
click at [357, 157] on div "Ike's Sandwiches Save Report a mistake Apply online Rolling 1 apply last week R…" at bounding box center [495, 258] width 793 height 450
click at [349, 138] on div "Ike's Sandwiches Save Report a mistake Apply online Rolling 1 apply last week R…" at bounding box center [495, 258] width 793 height 450
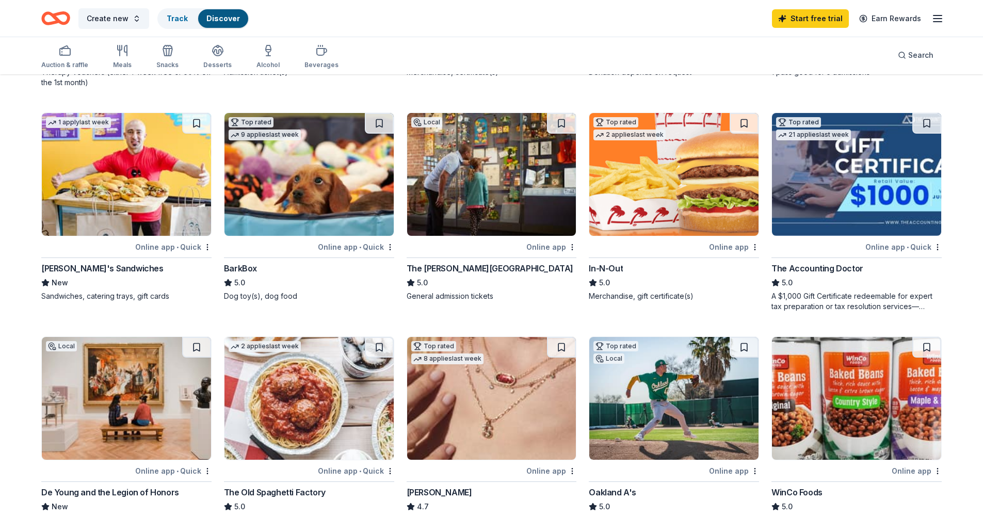
scroll to position [565, 0]
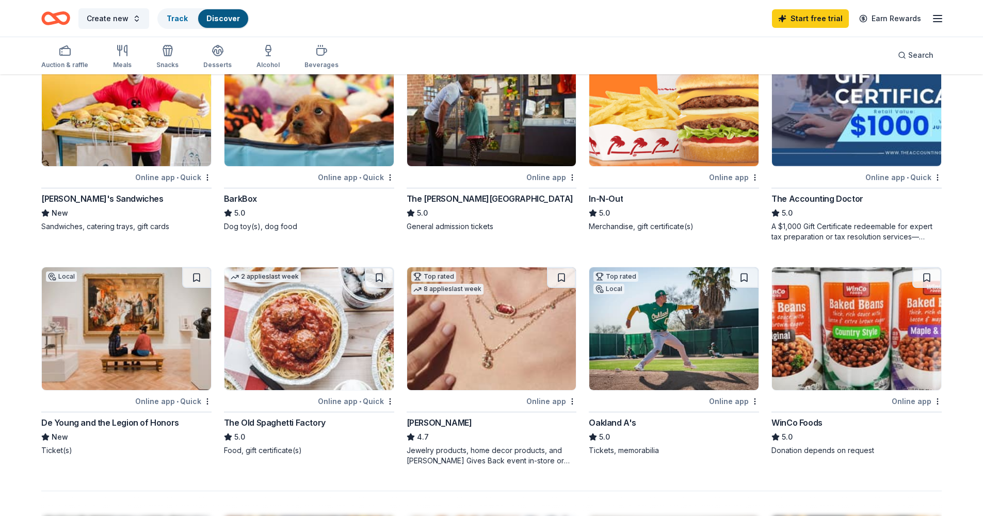
click at [497, 326] on img at bounding box center [491, 328] width 169 height 123
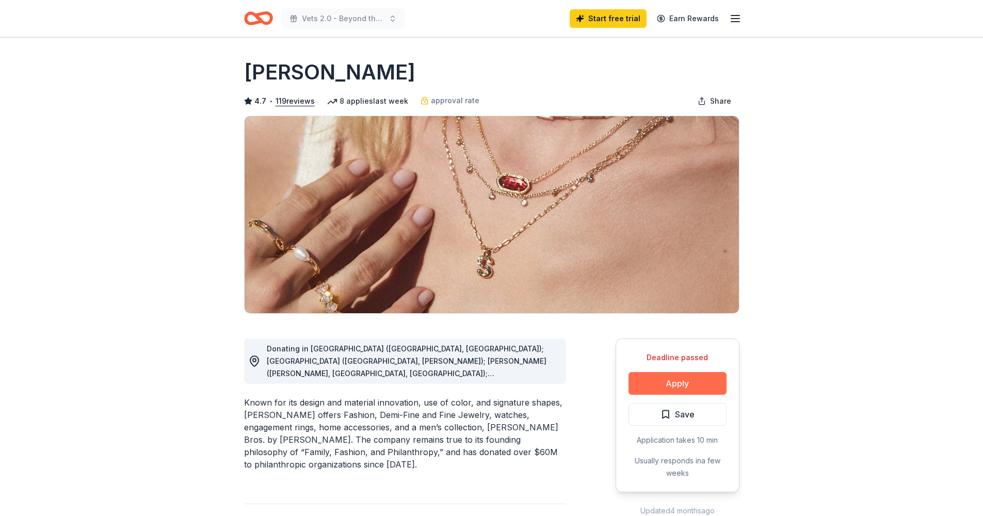
click at [694, 379] on button "Apply" at bounding box center [678, 383] width 98 height 23
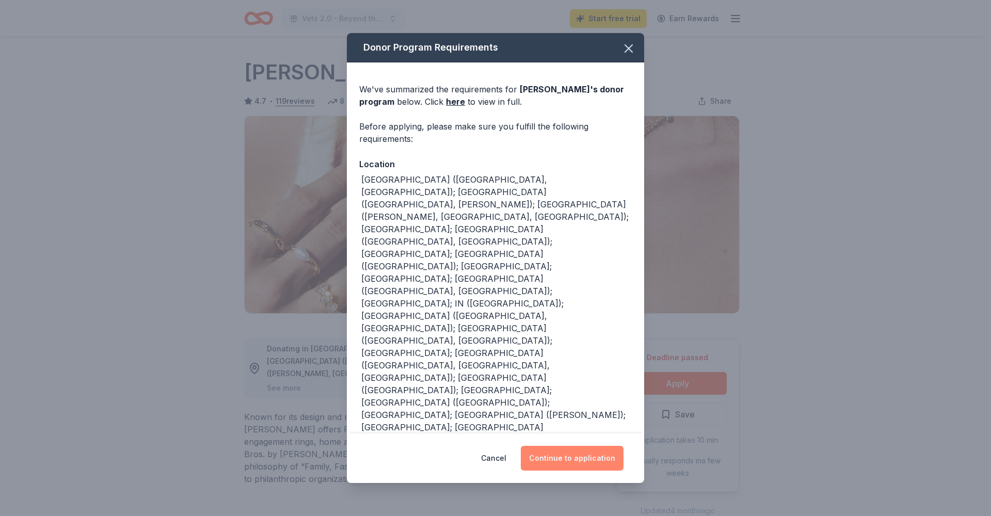
click at [567, 456] on button "Continue to application" at bounding box center [572, 458] width 103 height 25
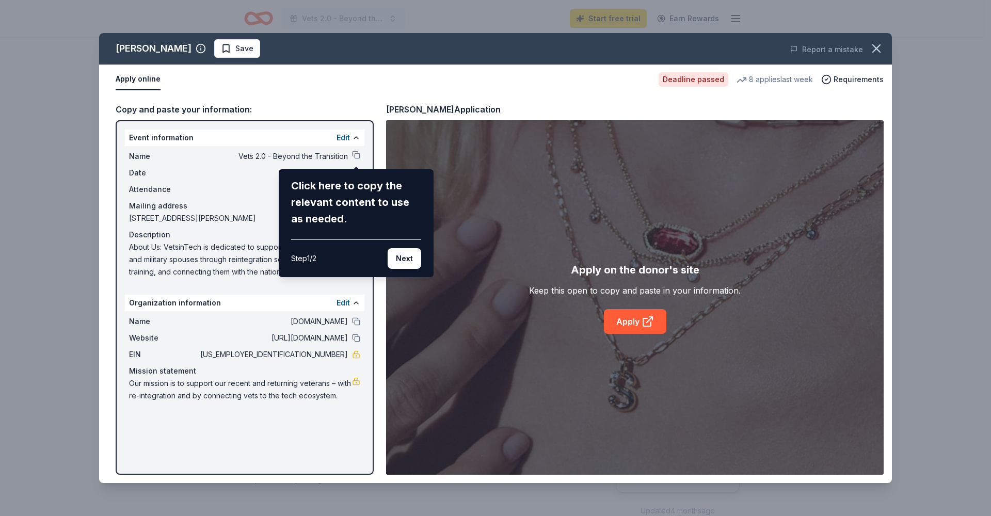
click at [640, 326] on div "[PERSON_NAME] Save Report a mistake Apply online Deadline passed 8 applies last…" at bounding box center [495, 258] width 793 height 450
click at [654, 322] on div "[PERSON_NAME] Save Report a mistake Apply online Deadline passed 8 applies last…" at bounding box center [495, 258] width 793 height 450
